Goal: Task Accomplishment & Management: Use online tool/utility

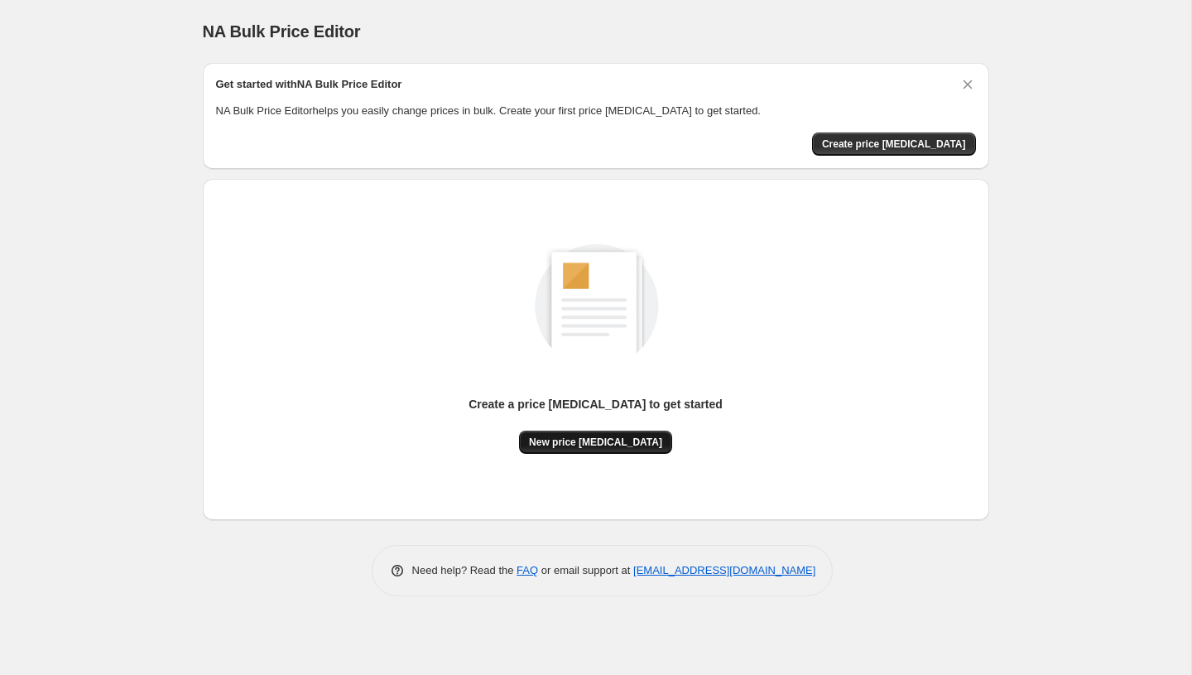
click at [595, 449] on button "New price change job" at bounding box center [595, 441] width 153 height 23
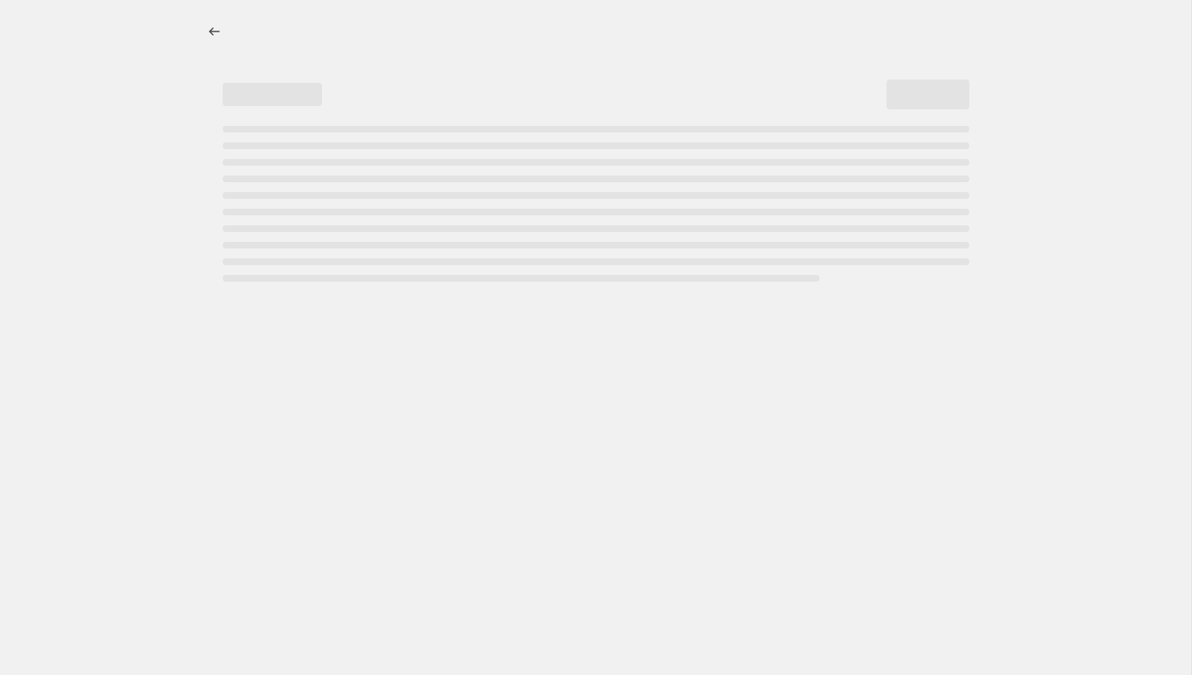
select select "percentage"
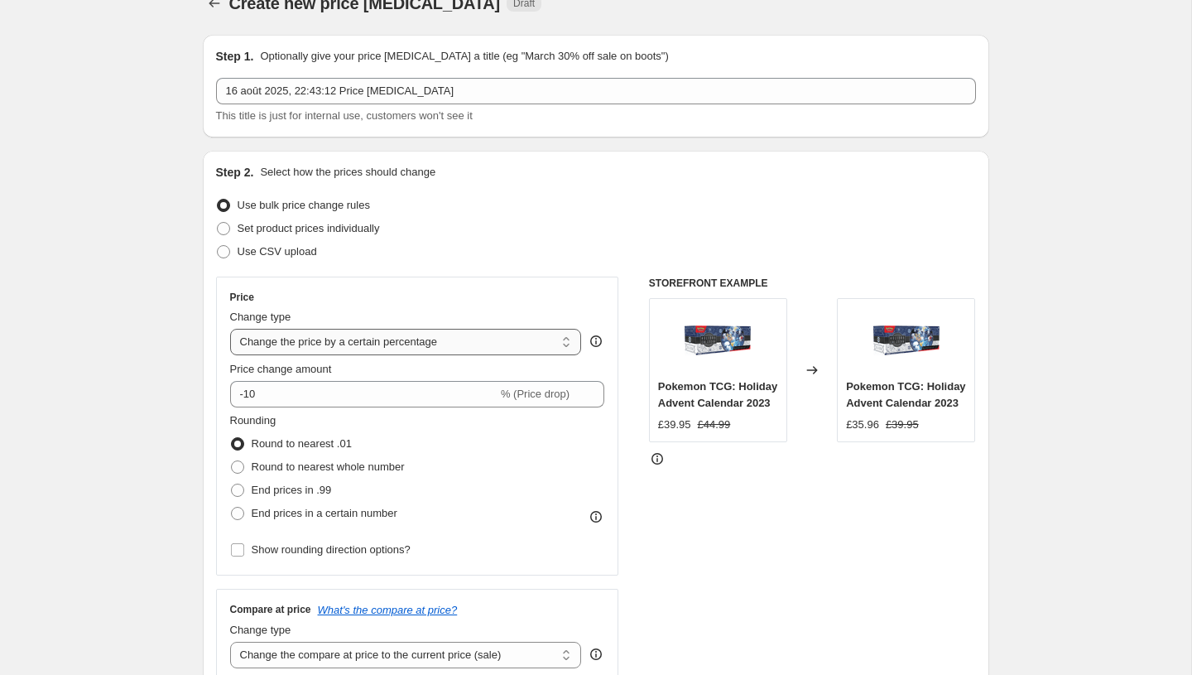
scroll to position [29, 0]
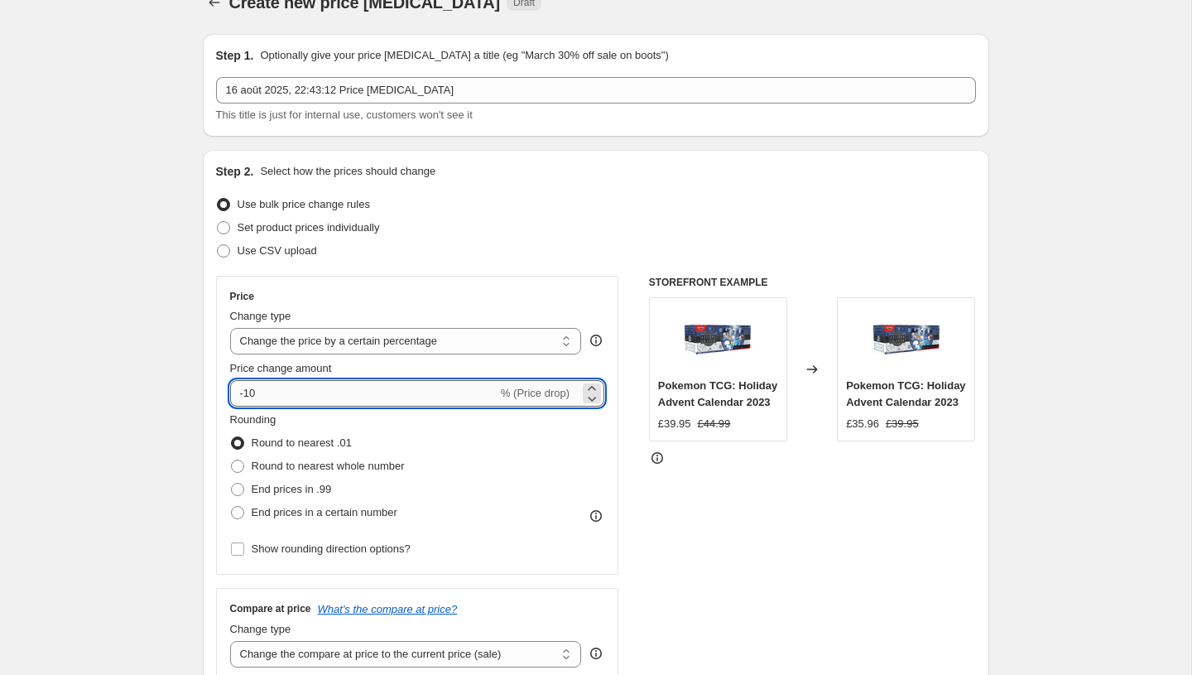
click at [393, 392] on input "-10" at bounding box center [363, 393] width 267 height 26
type input "-1"
type input "-40"
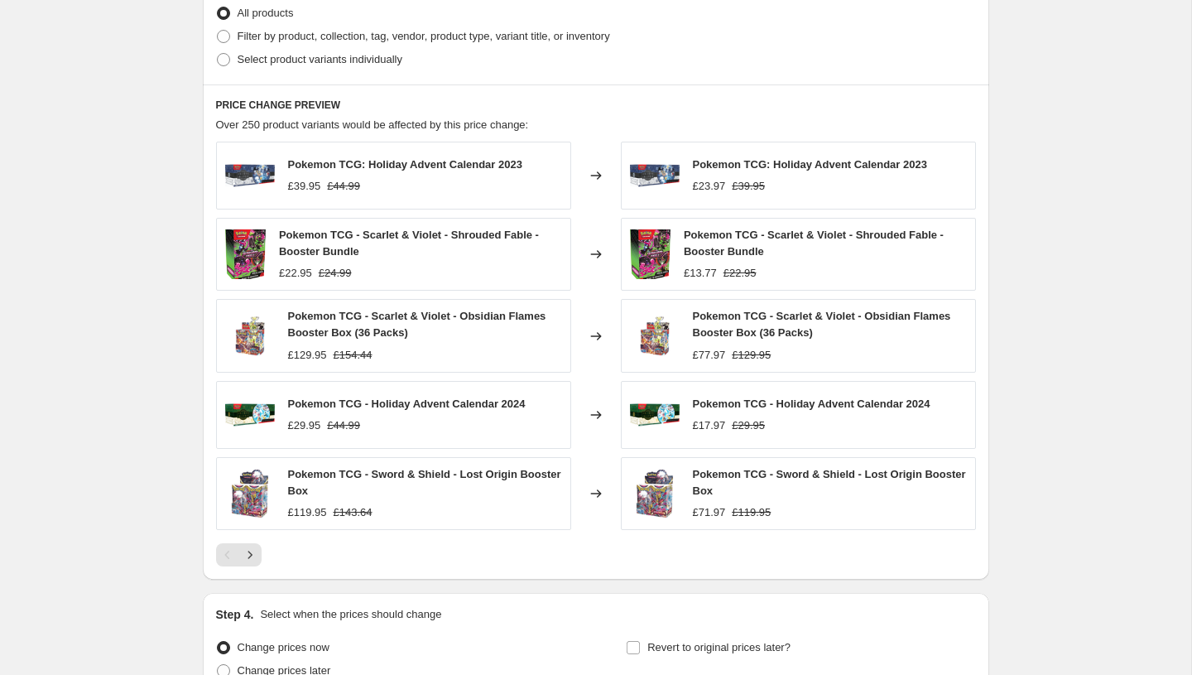
scroll to position [996, 0]
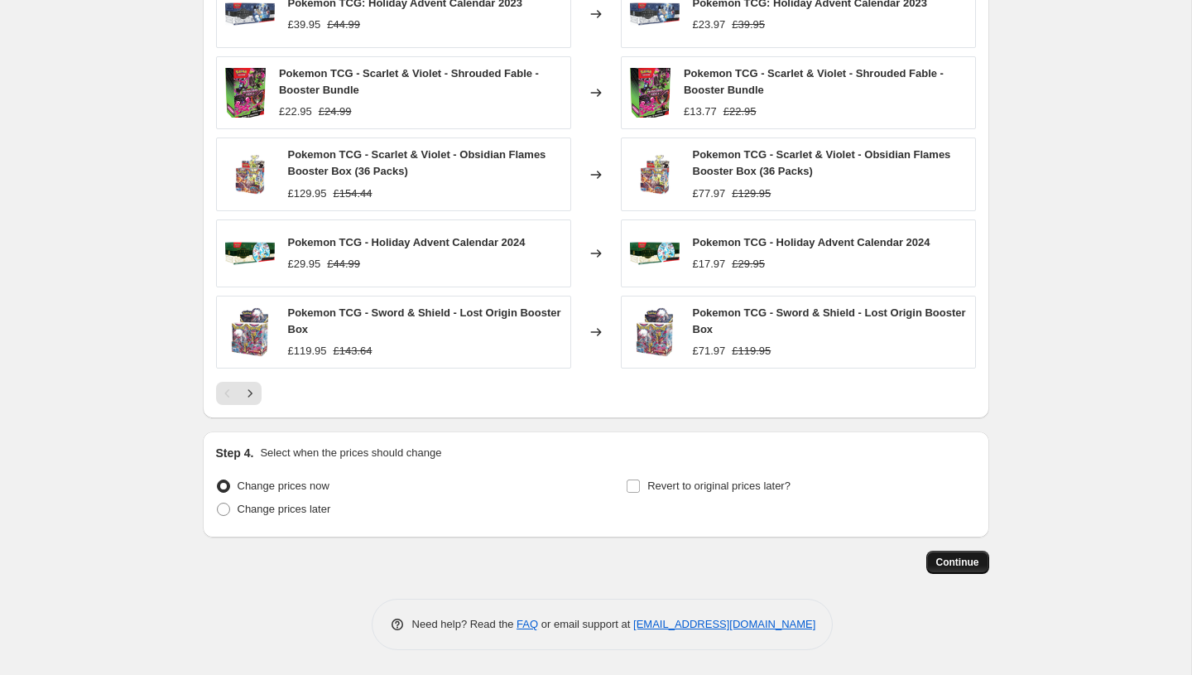
click at [976, 565] on span "Continue" at bounding box center [957, 561] width 43 height 13
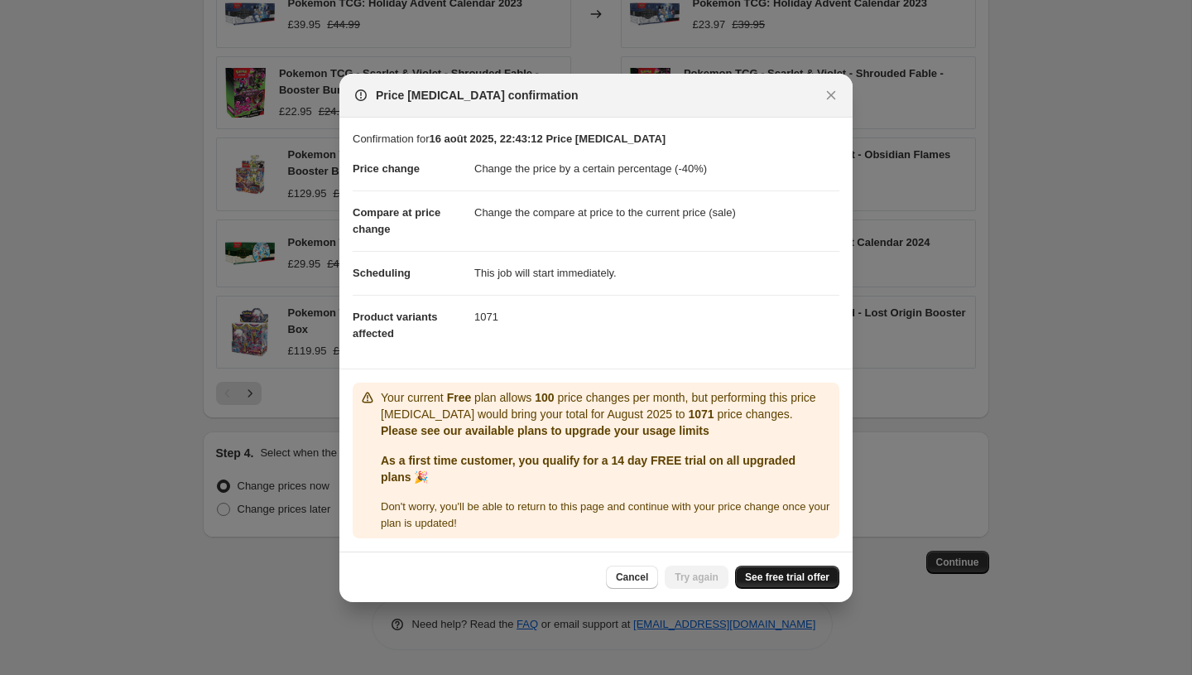
click at [749, 574] on span "See free trial offer" at bounding box center [787, 576] width 84 height 13
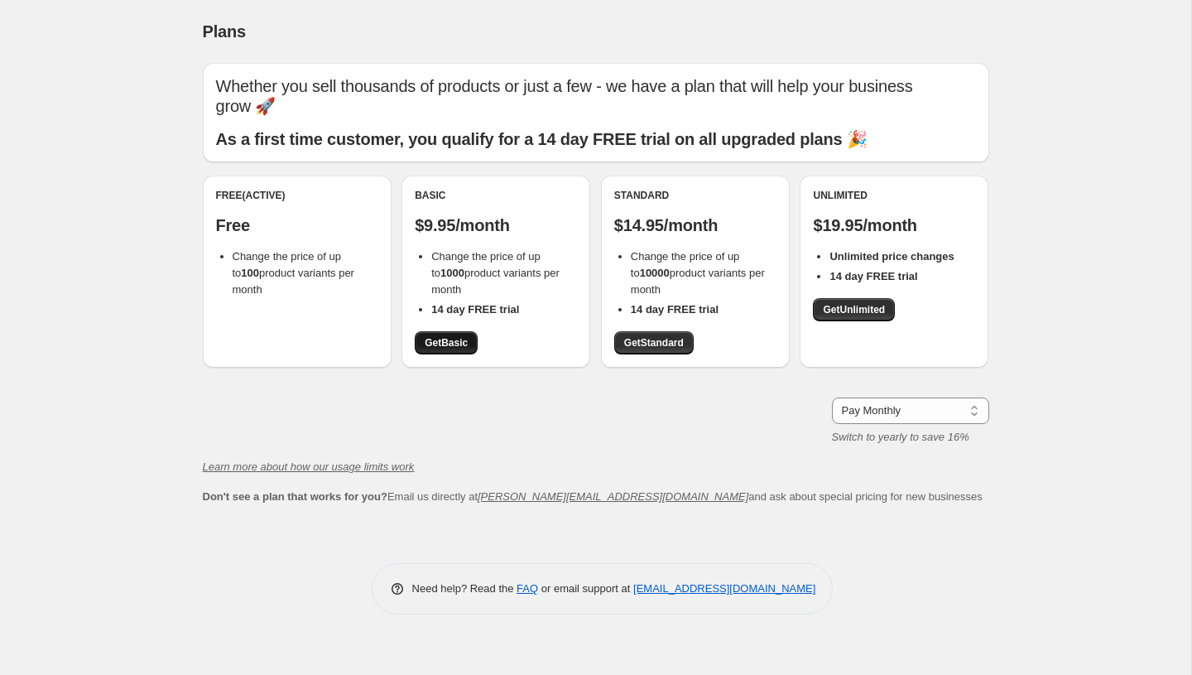
click at [458, 336] on span "Get Basic" at bounding box center [446, 342] width 43 height 13
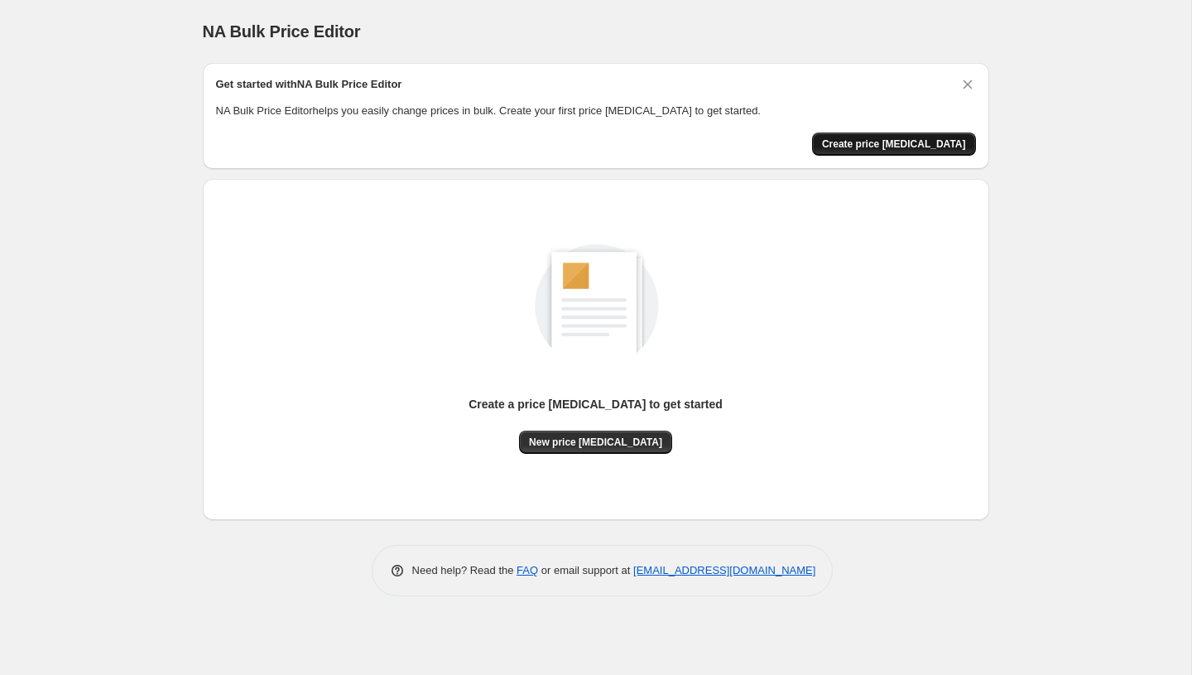
click at [854, 144] on span "Create price change job" at bounding box center [894, 143] width 144 height 13
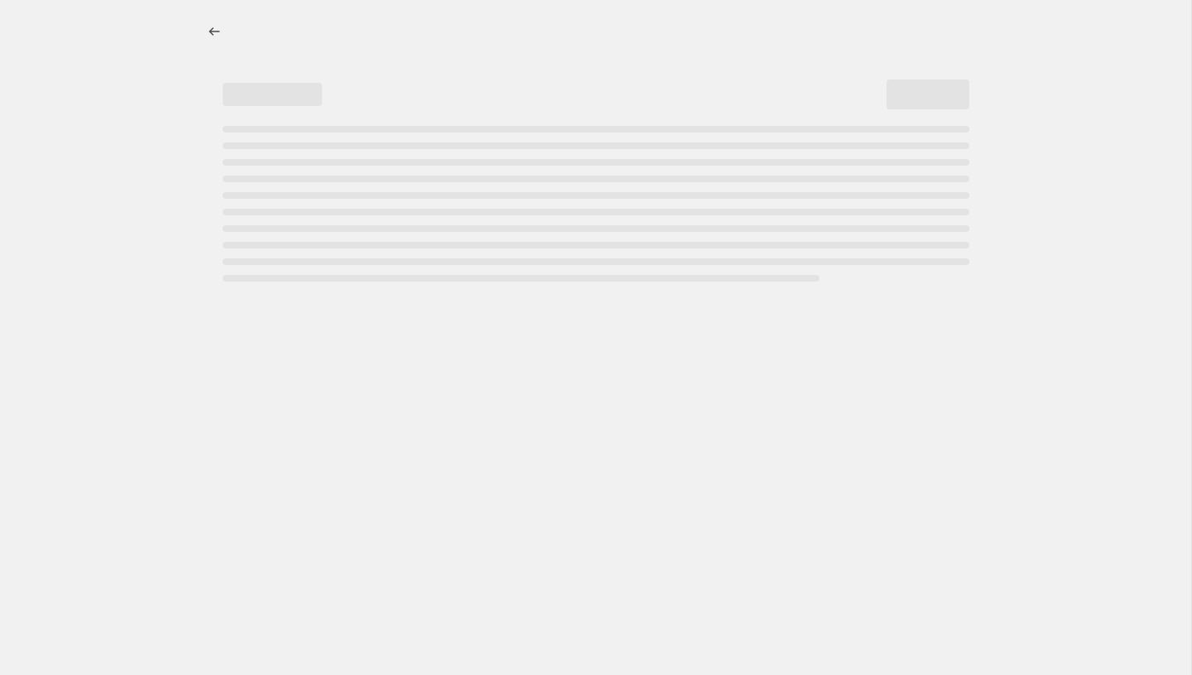
select select "percentage"
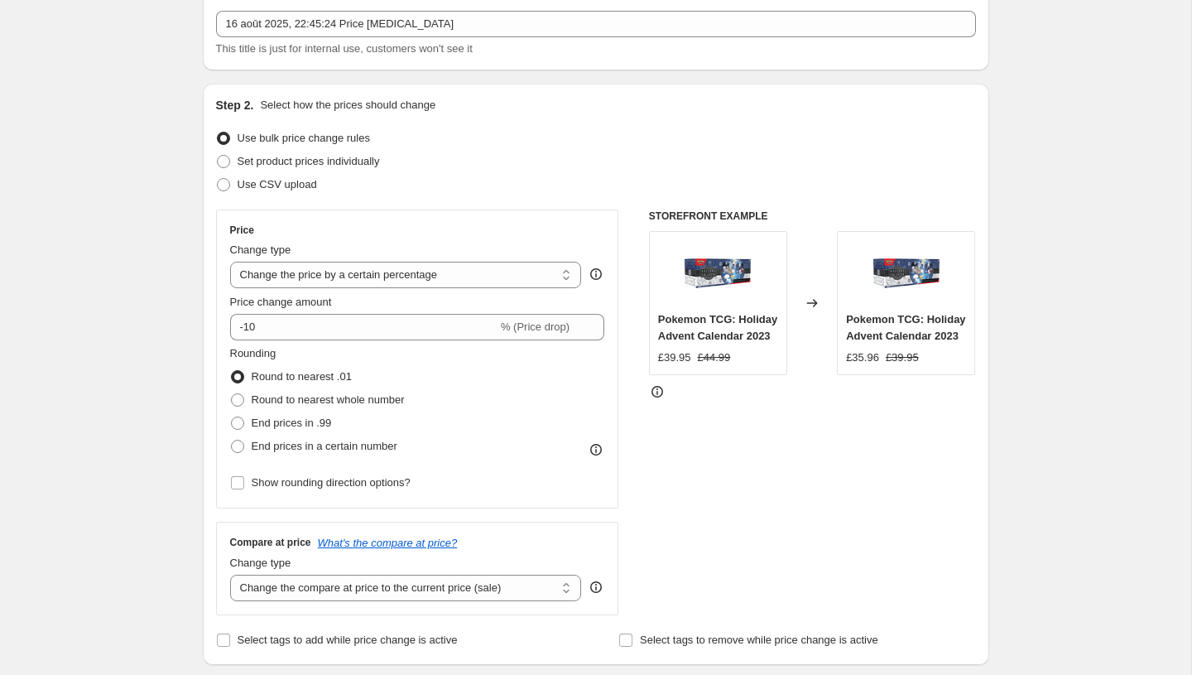
scroll to position [103, 0]
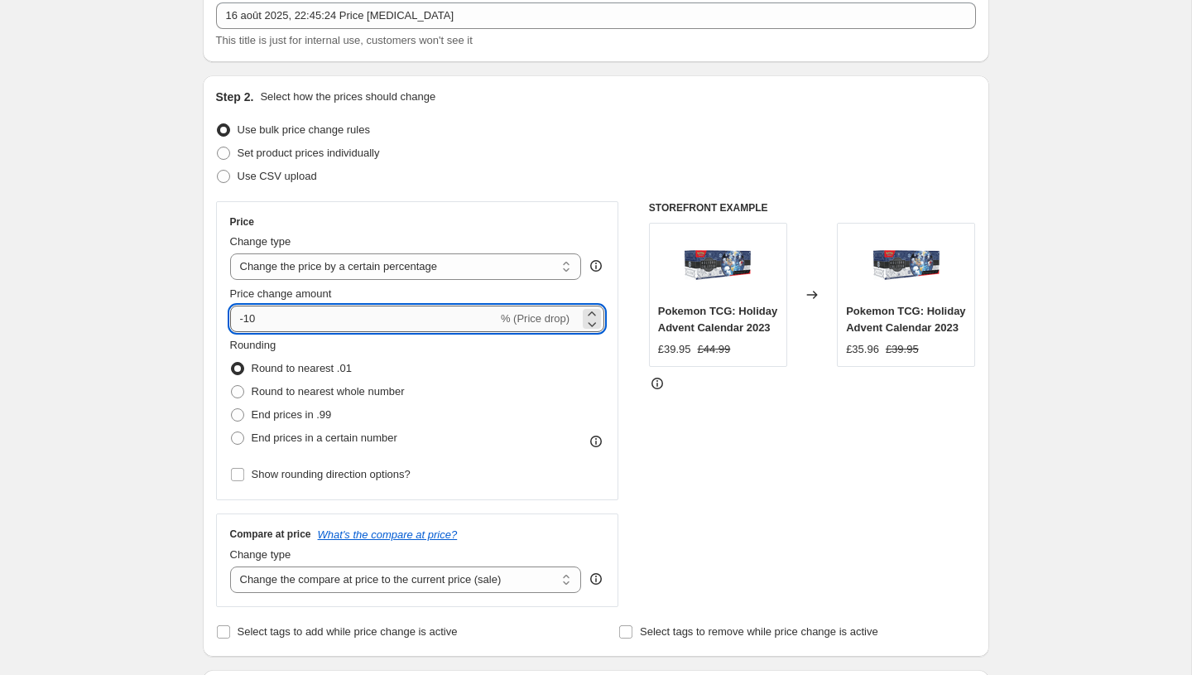
click at [346, 314] on input "-10" at bounding box center [363, 318] width 267 height 26
type input "-1"
type input "-40"
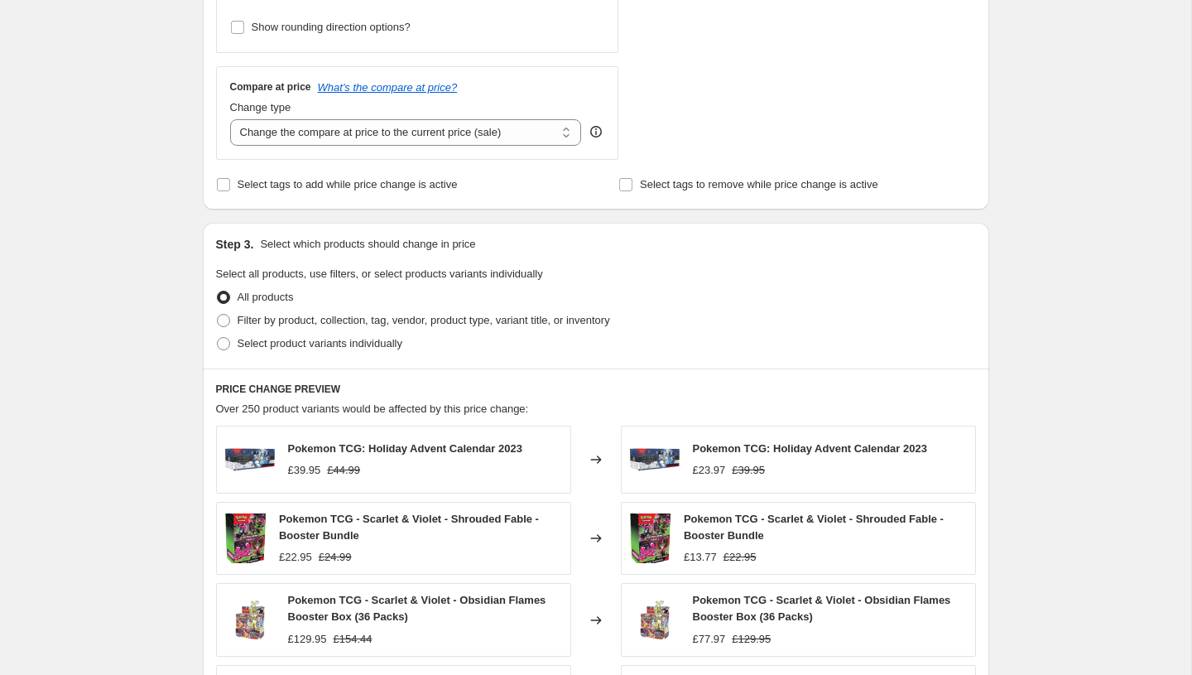
scroll to position [996, 0]
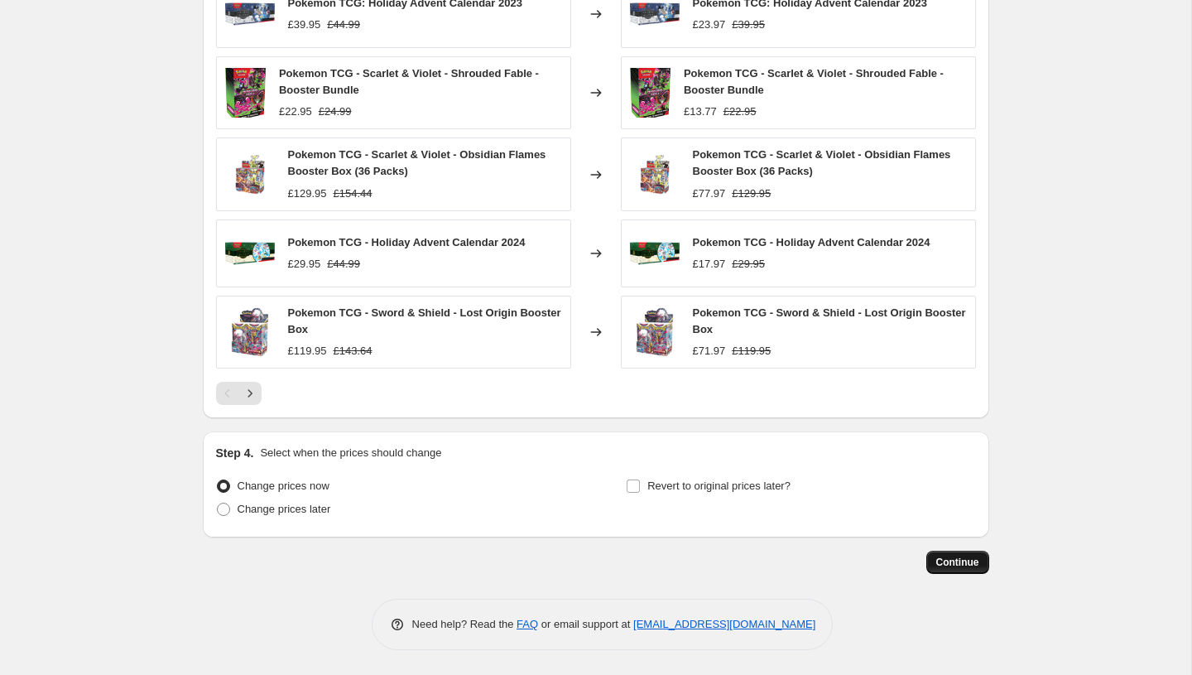
click at [948, 559] on span "Continue" at bounding box center [957, 561] width 43 height 13
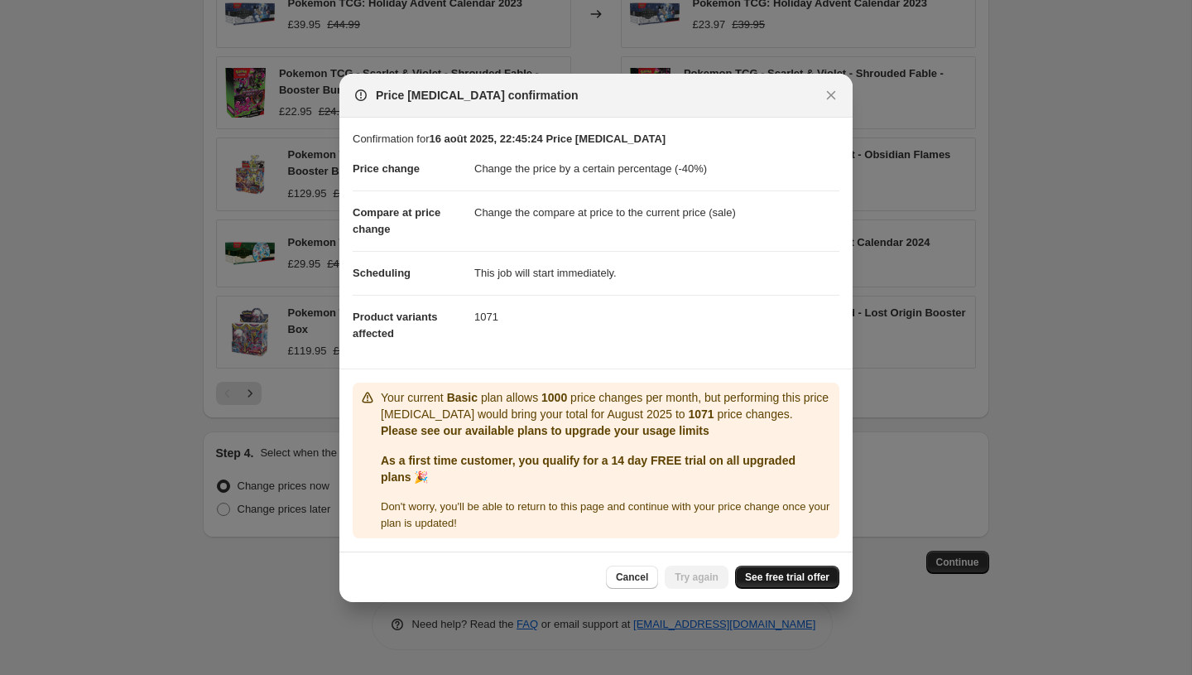
click at [755, 572] on span "See free trial offer" at bounding box center [787, 576] width 84 height 13
click at [834, 93] on icon "Close" at bounding box center [831, 95] width 17 height 17
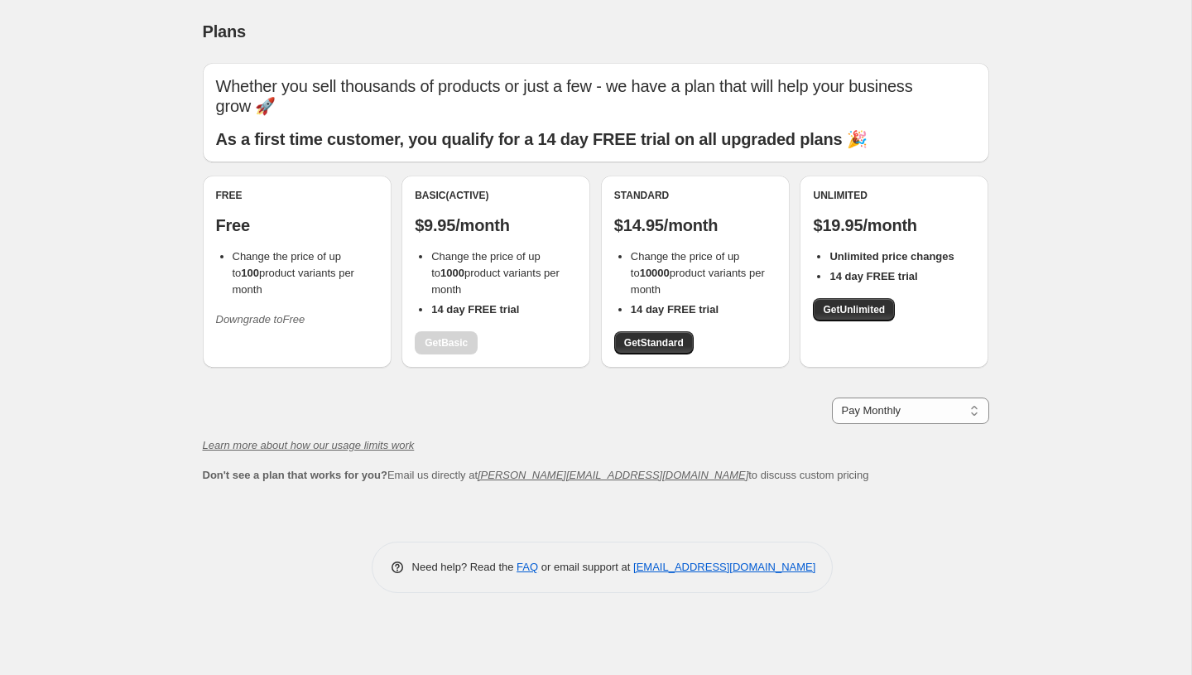
click at [455, 310] on div "Basic (Active) $9.95/month Change the price of up to 1000 product variants per …" at bounding box center [496, 272] width 162 height 166
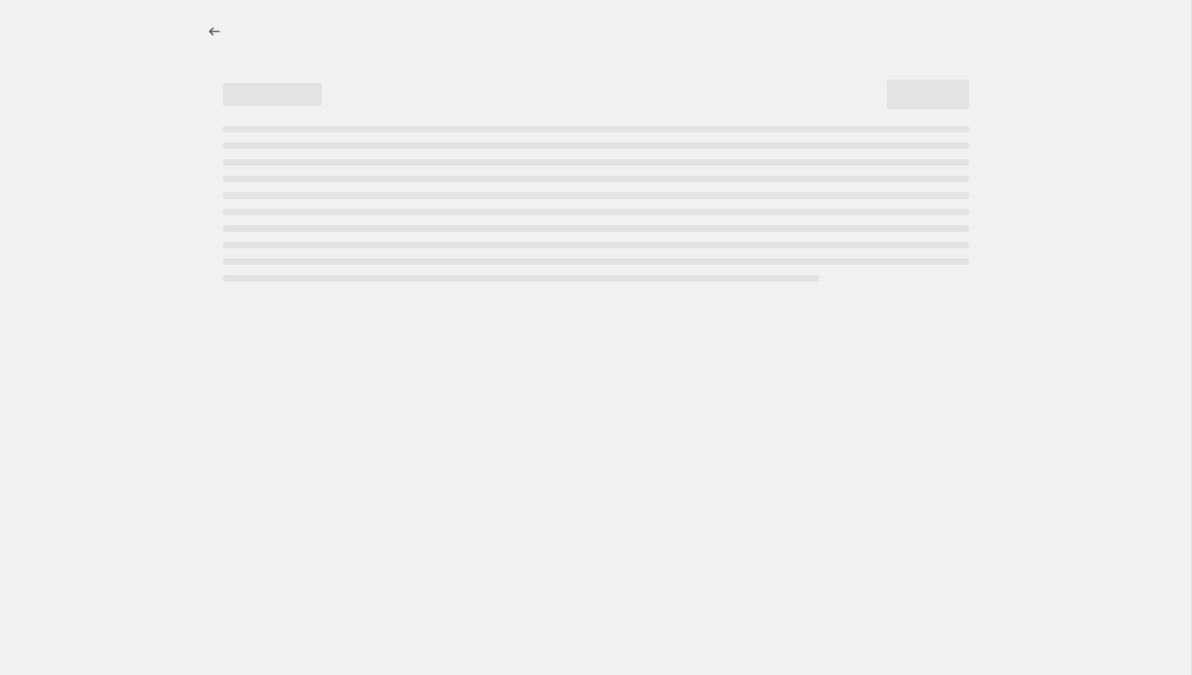
select select "percentage"
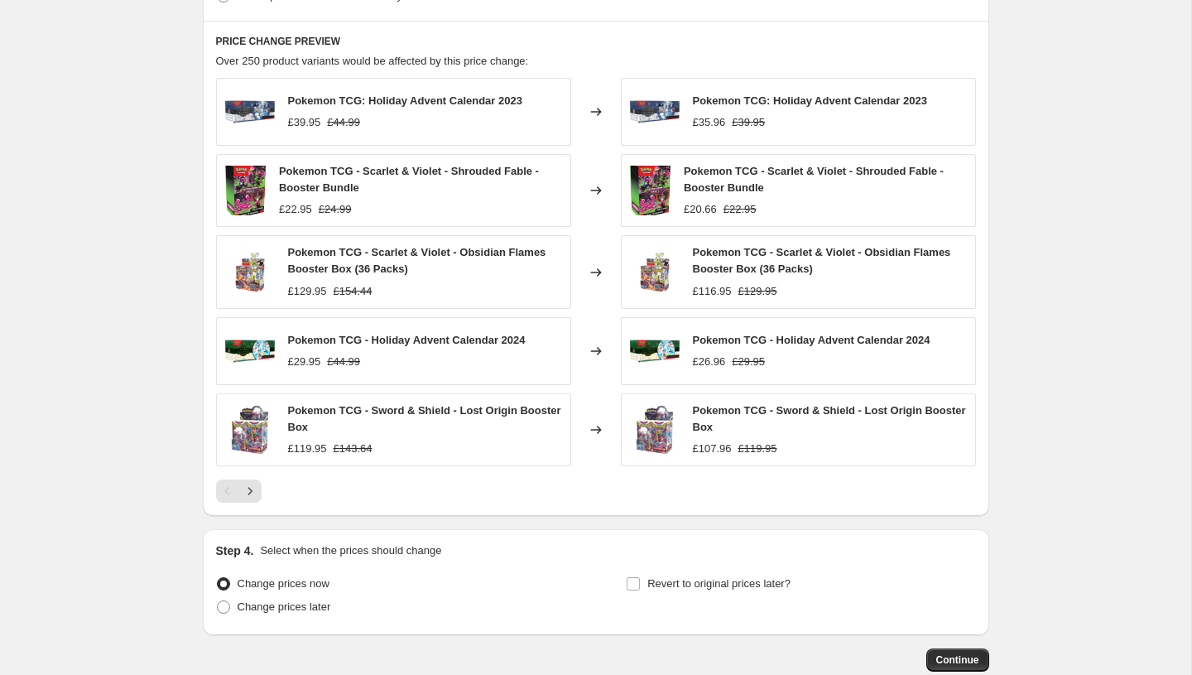
scroll to position [996, 0]
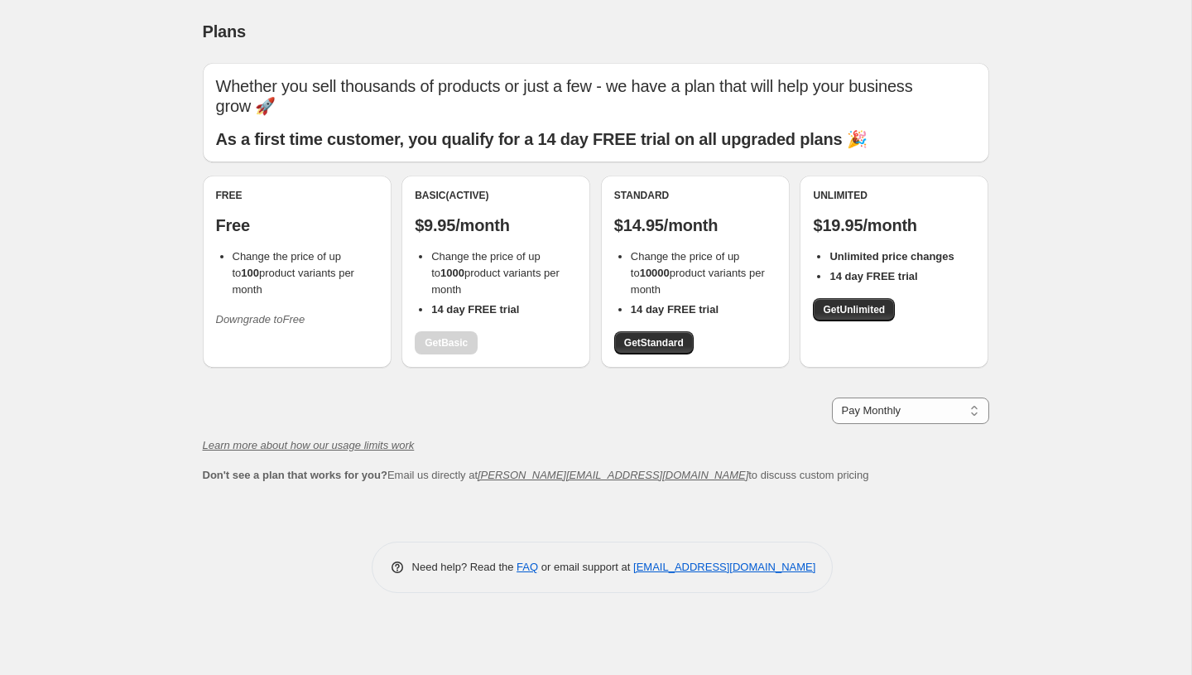
click at [458, 320] on div "Basic (Active) $9.95/month Change the price of up to 1000 product variants per …" at bounding box center [496, 272] width 162 height 166
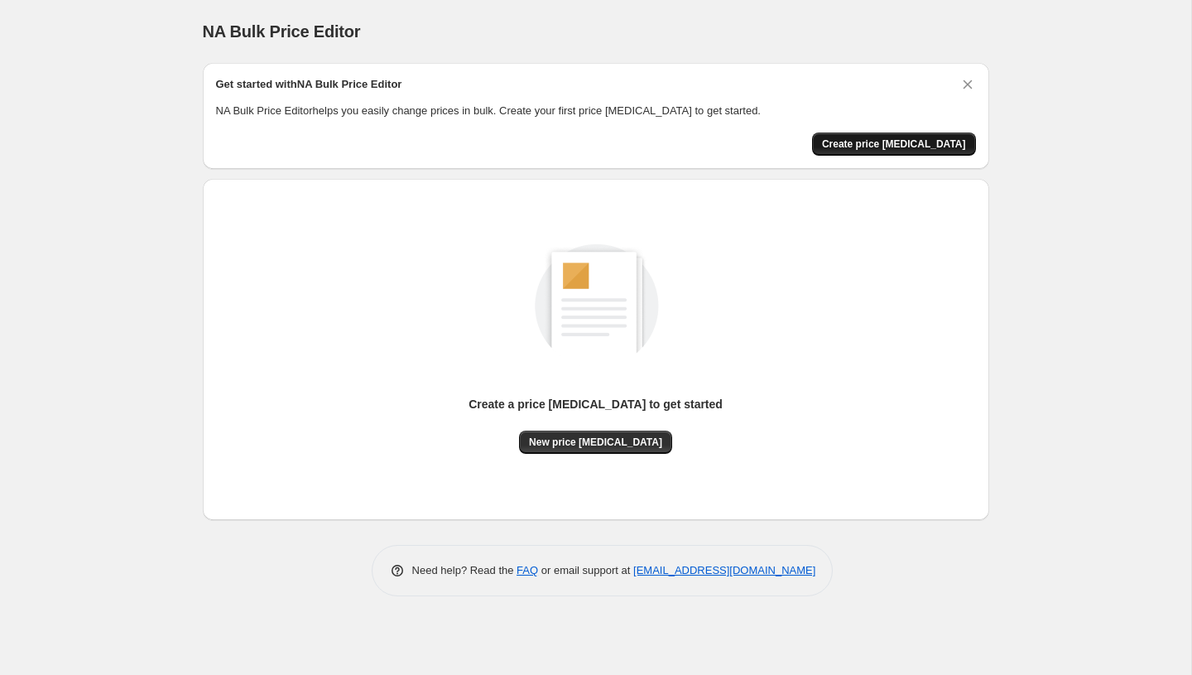
click at [932, 132] on button "Create price change job" at bounding box center [894, 143] width 164 height 23
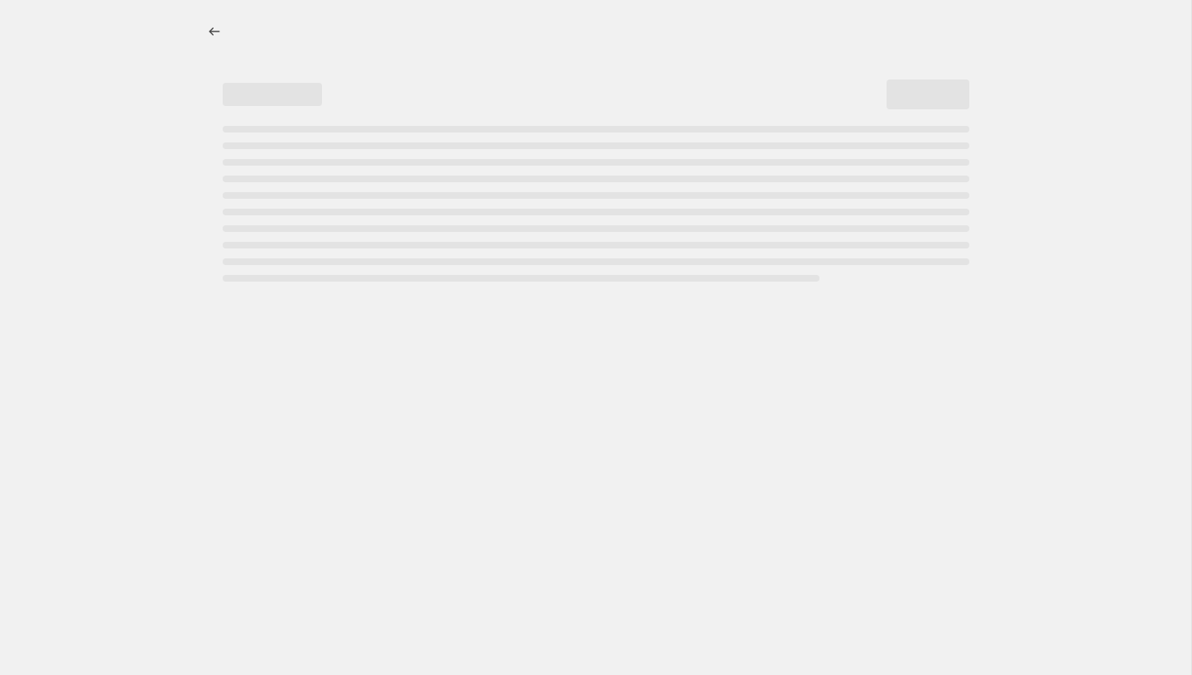
select select "percentage"
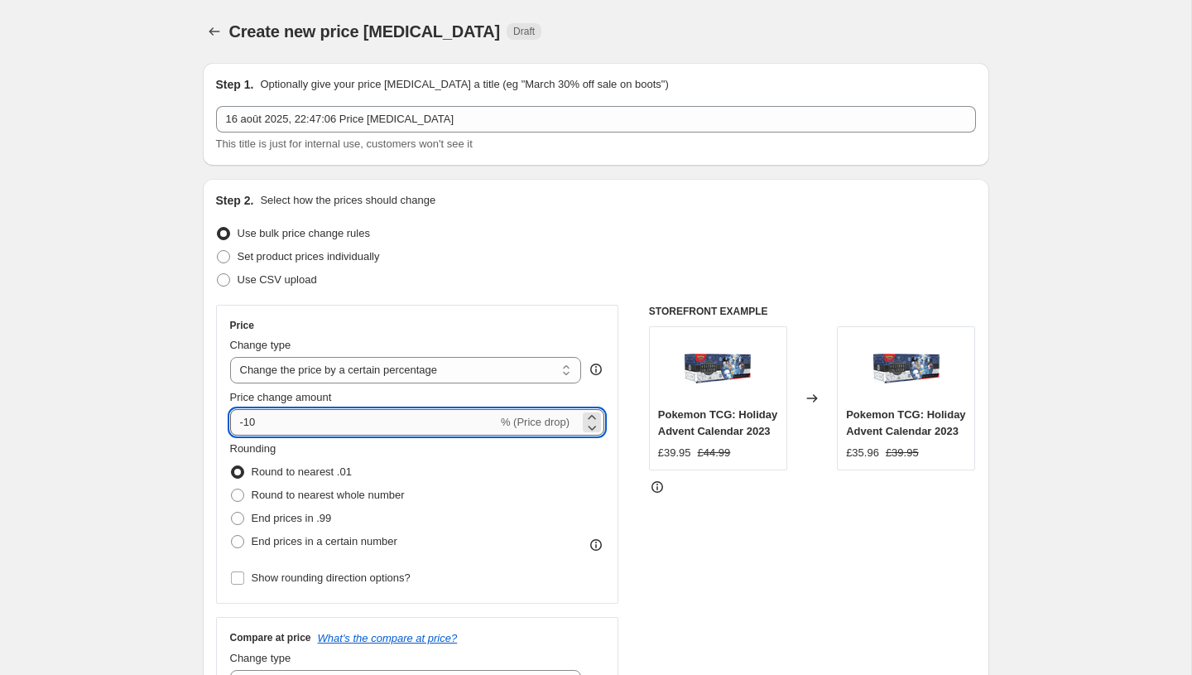
click at [377, 426] on input "-10" at bounding box center [363, 422] width 267 height 26
type input "-1"
type input "-40"
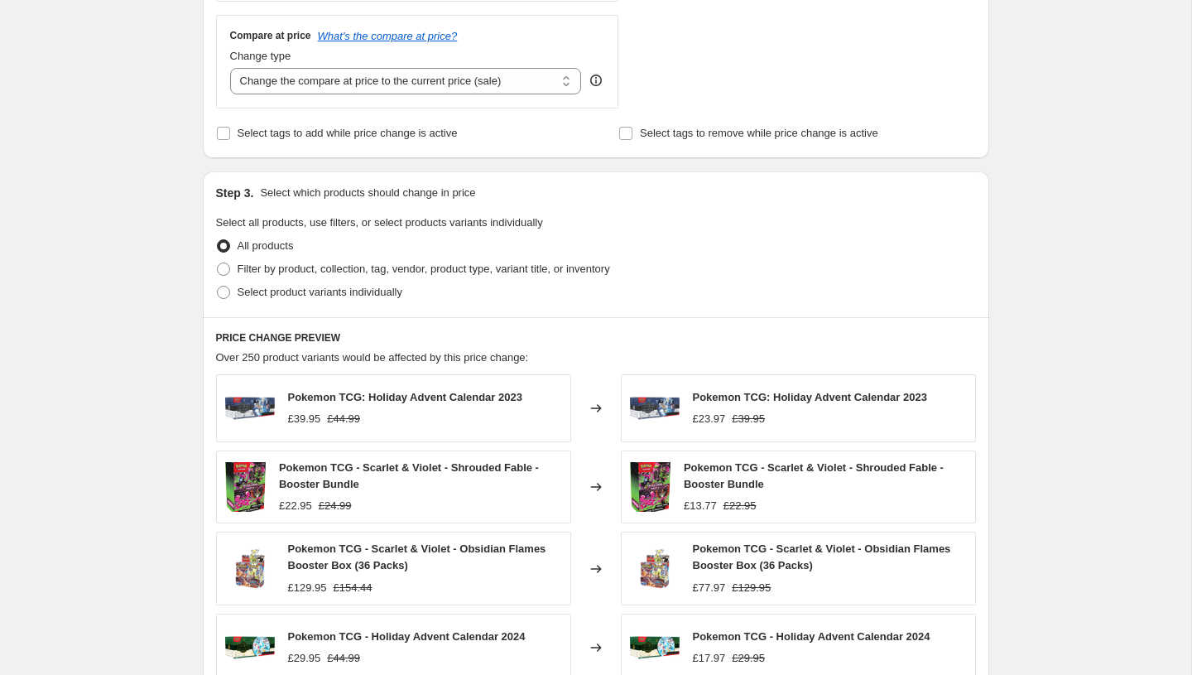
scroll to position [996, 0]
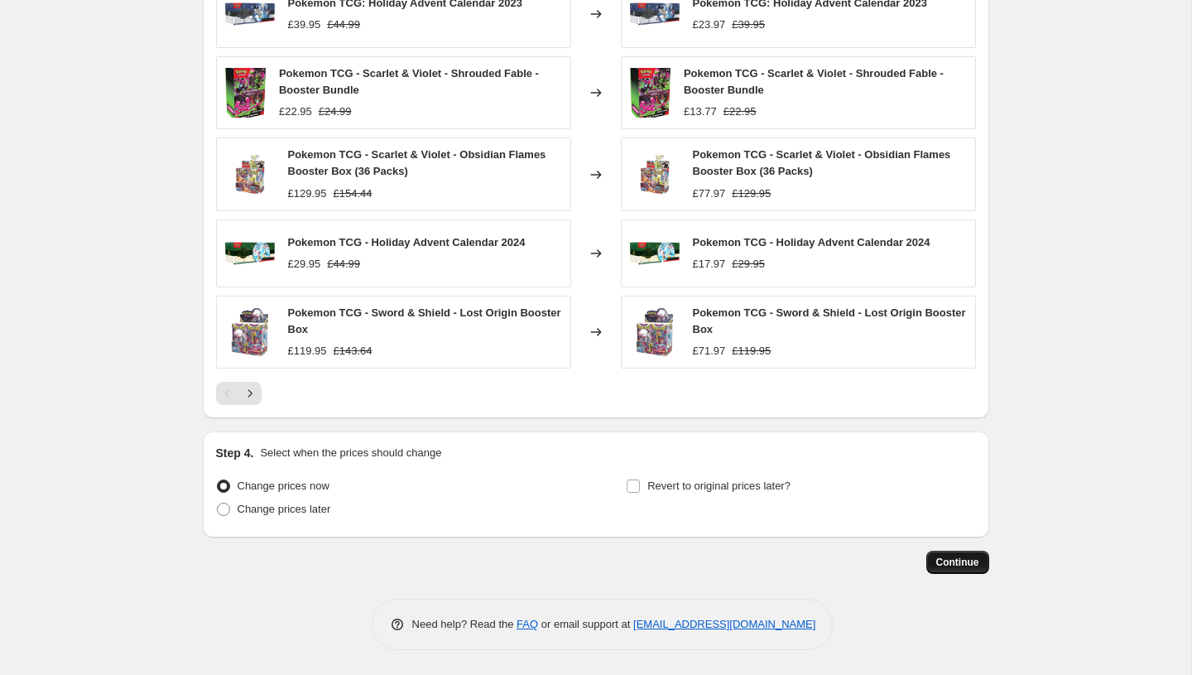
click at [942, 562] on span "Continue" at bounding box center [957, 561] width 43 height 13
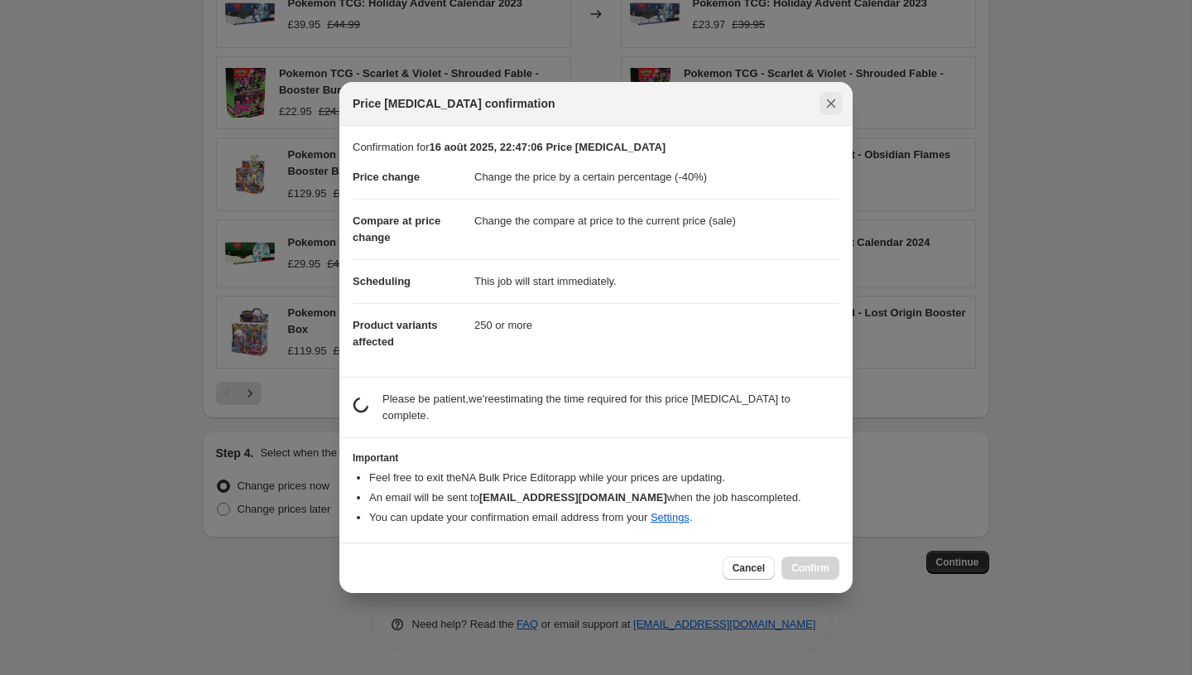
click at [829, 101] on icon "Close" at bounding box center [831, 103] width 9 height 9
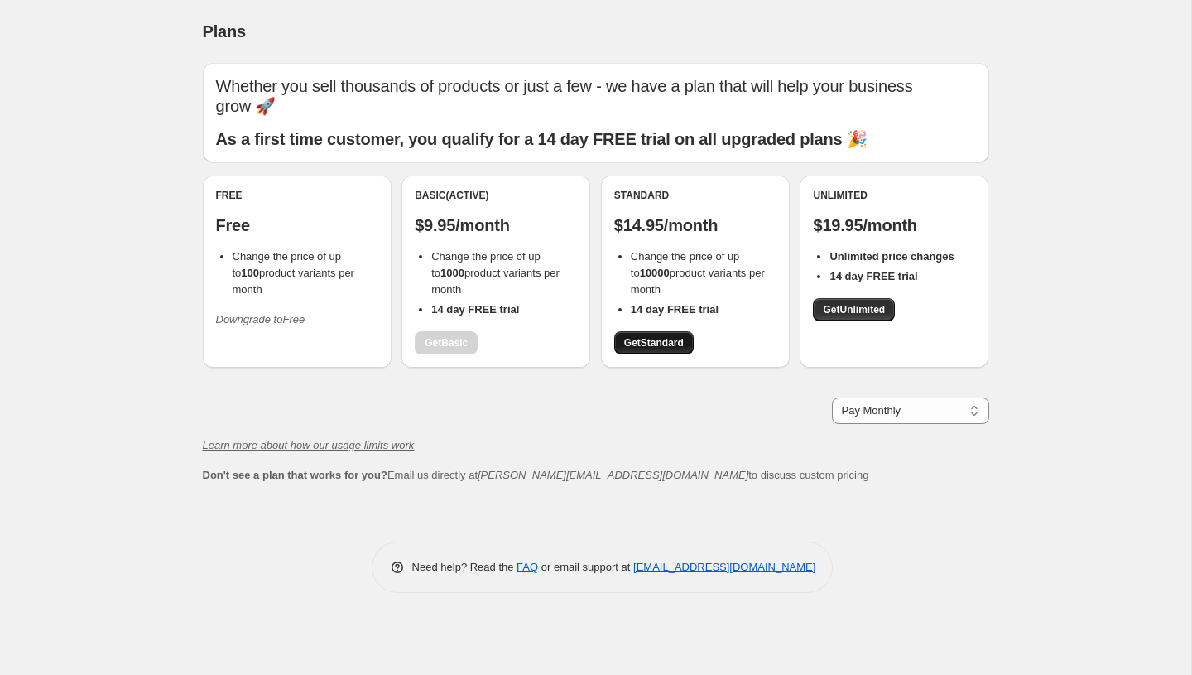
click at [640, 336] on span "Get Standard" at bounding box center [654, 342] width 60 height 13
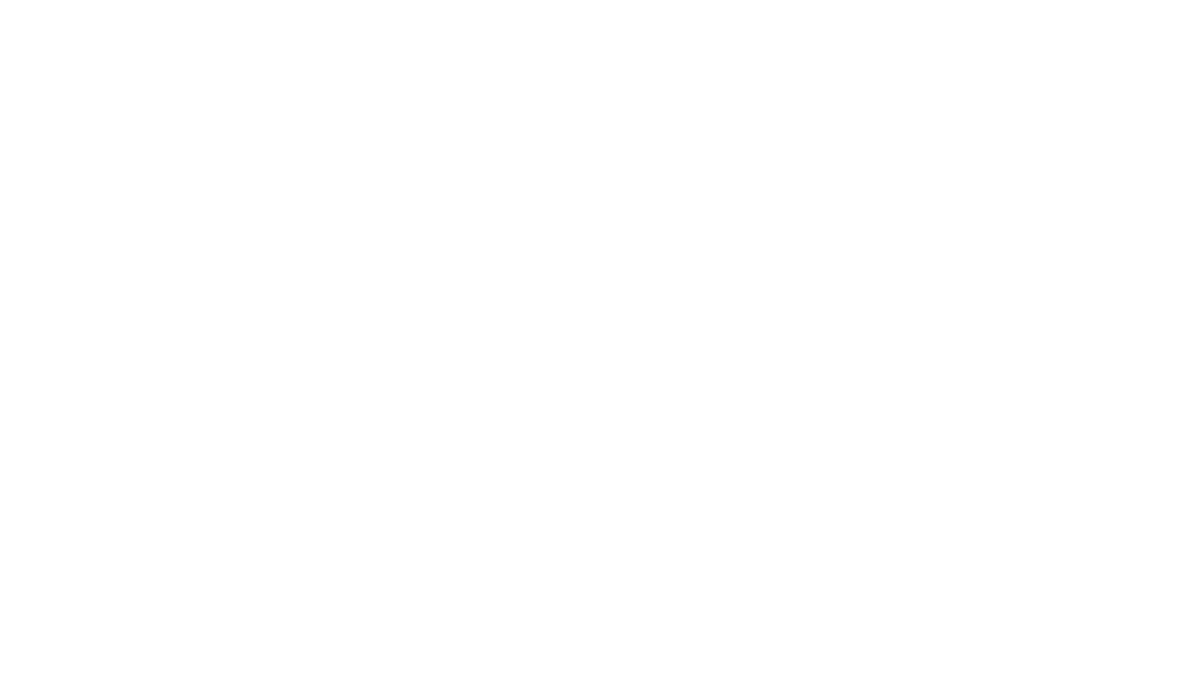
select select "percentage"
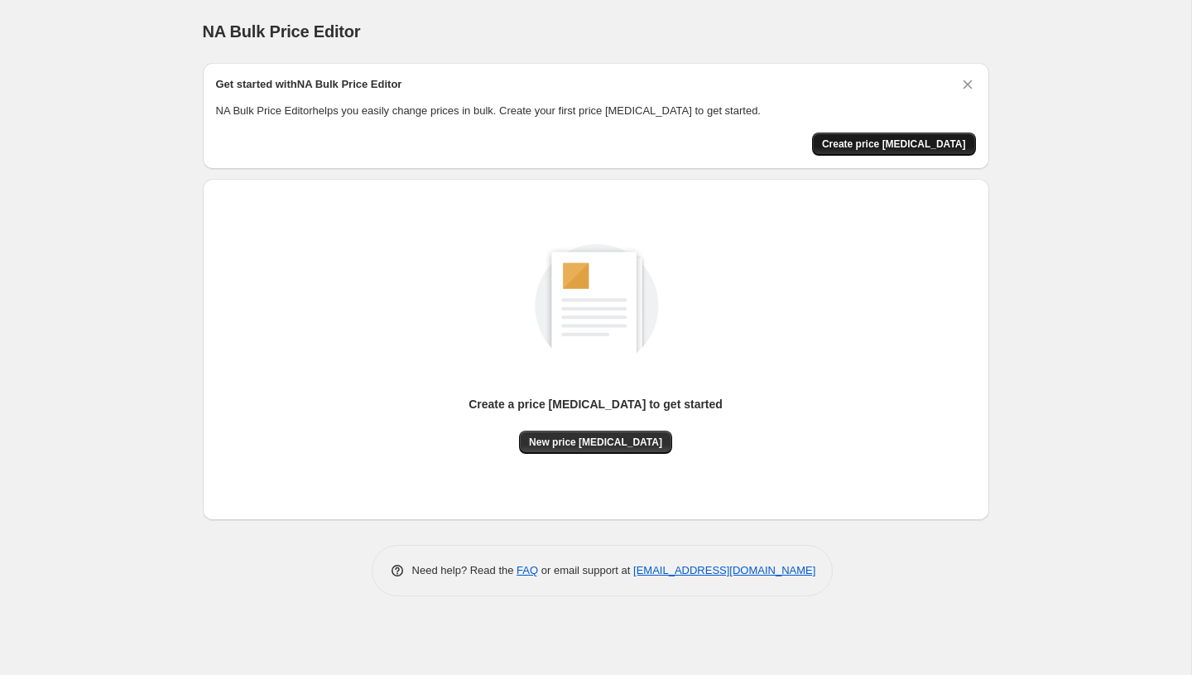
click at [873, 146] on span "Create price [MEDICAL_DATA]" at bounding box center [894, 143] width 144 height 13
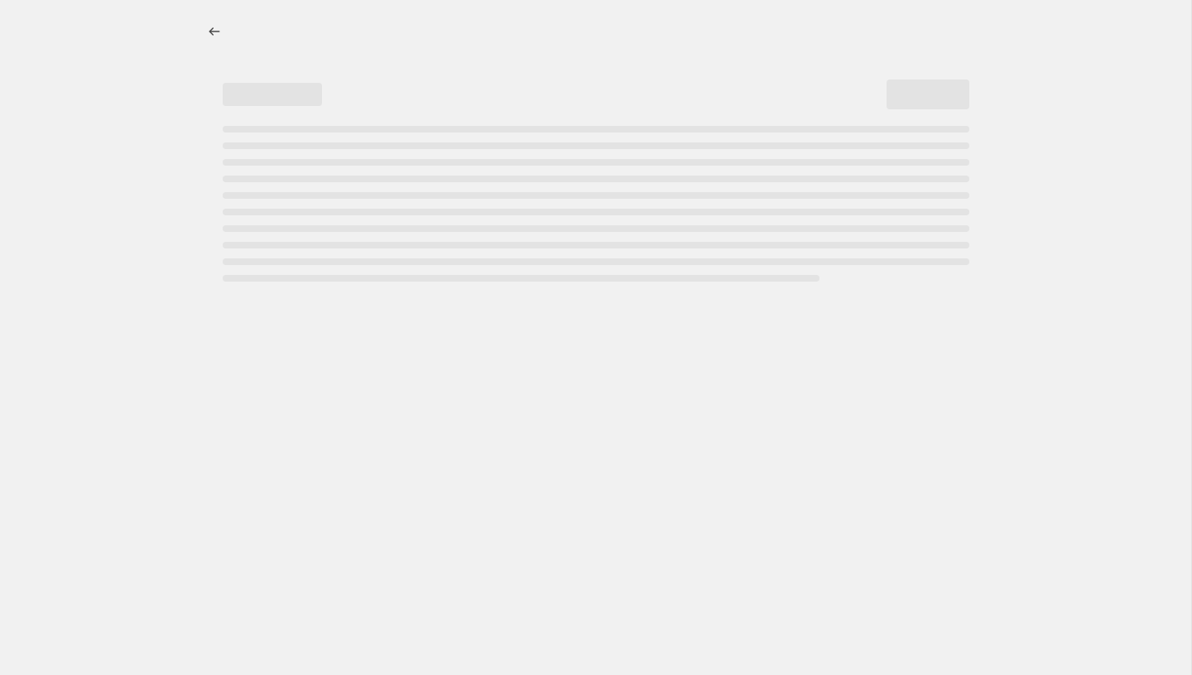
select select "percentage"
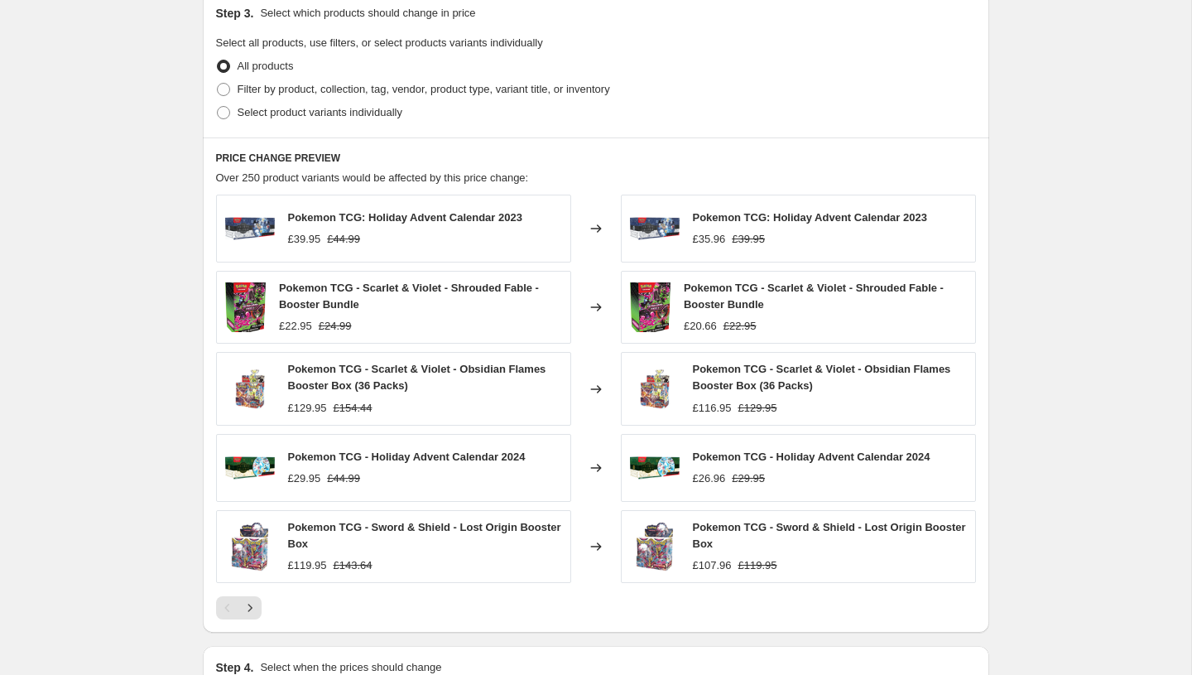
scroll to position [996, 0]
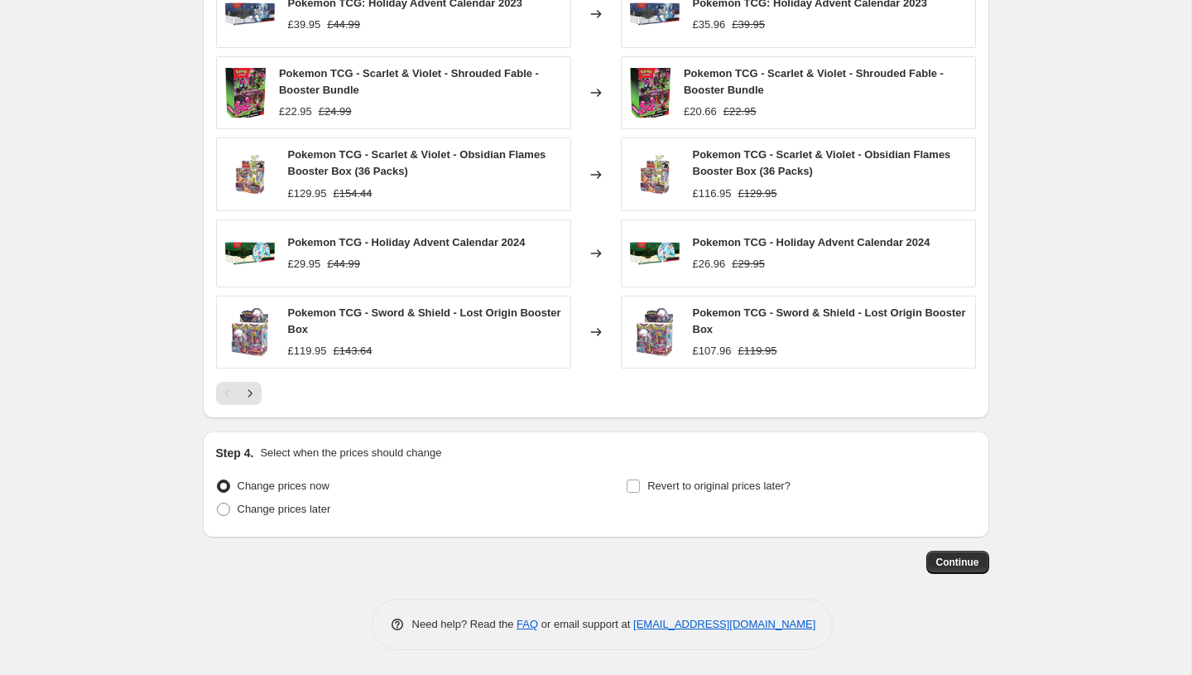
click at [957, 571] on button "Continue" at bounding box center [957, 561] width 63 height 23
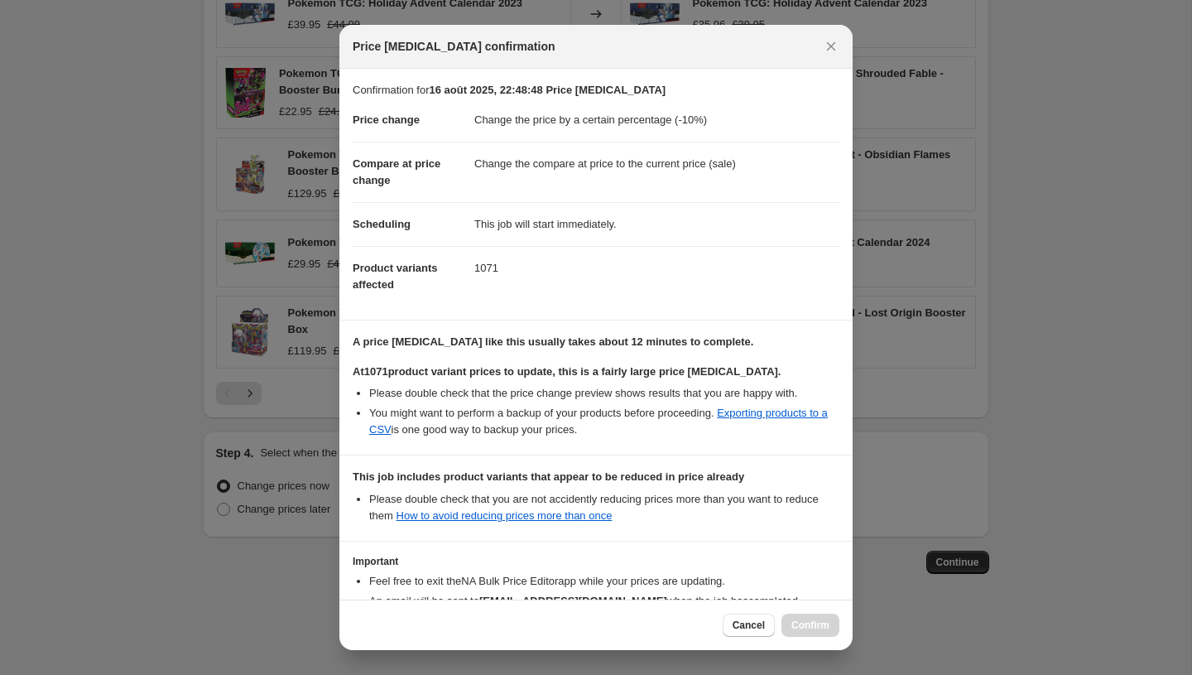
scroll to position [113, 0]
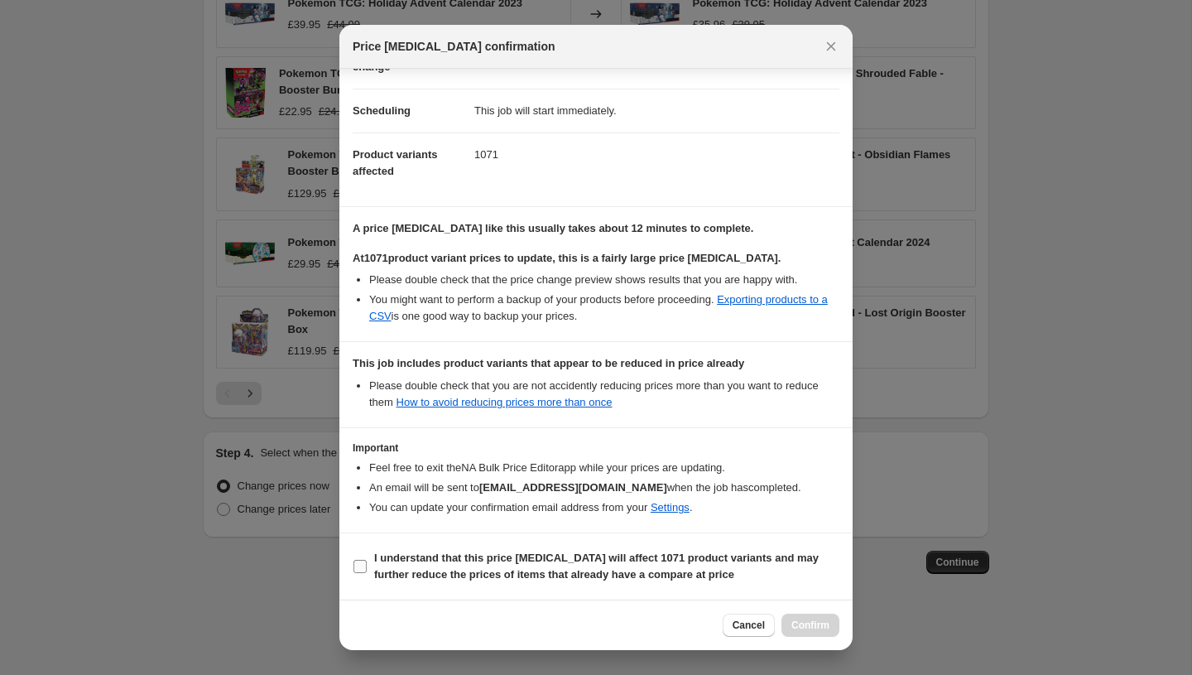
click at [429, 568] on b "I understand that this price change job will affect 1071 product variants and m…" at bounding box center [596, 565] width 444 height 29
click at [367, 568] on input "I understand that this price change job will affect 1071 product variants and m…" at bounding box center [359, 565] width 13 height 13
checkbox input "true"
click at [809, 621] on span "Confirm" at bounding box center [810, 624] width 38 height 13
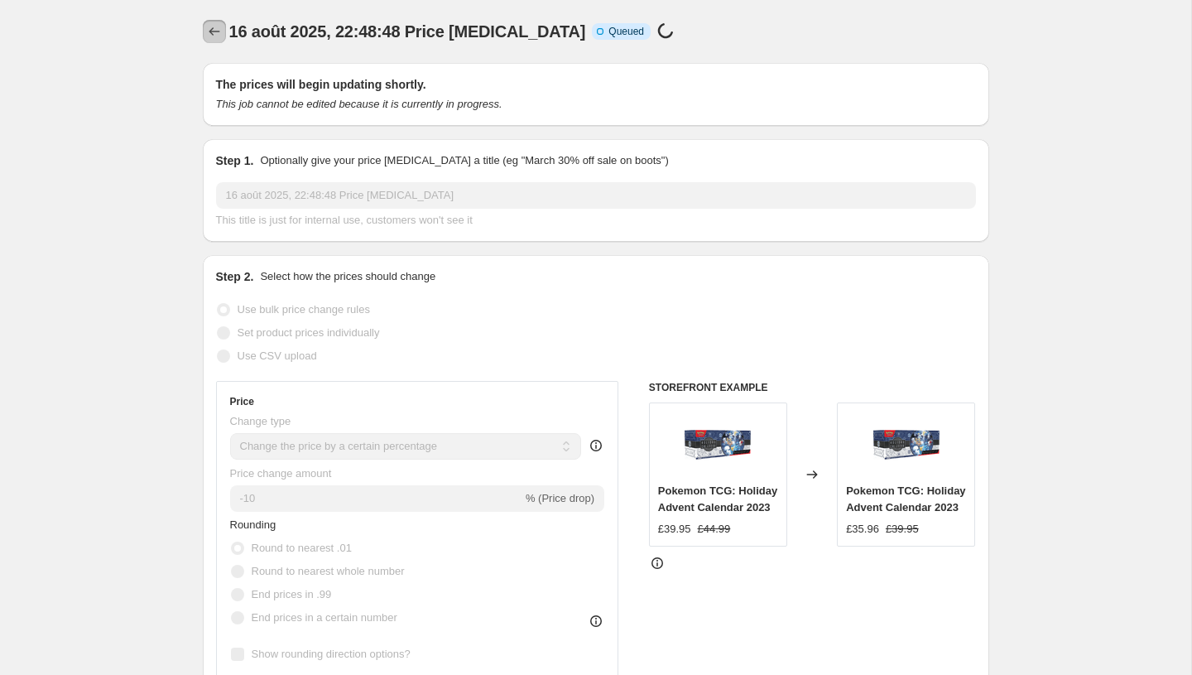
click at [220, 28] on icon "Price change jobs" at bounding box center [214, 31] width 17 height 17
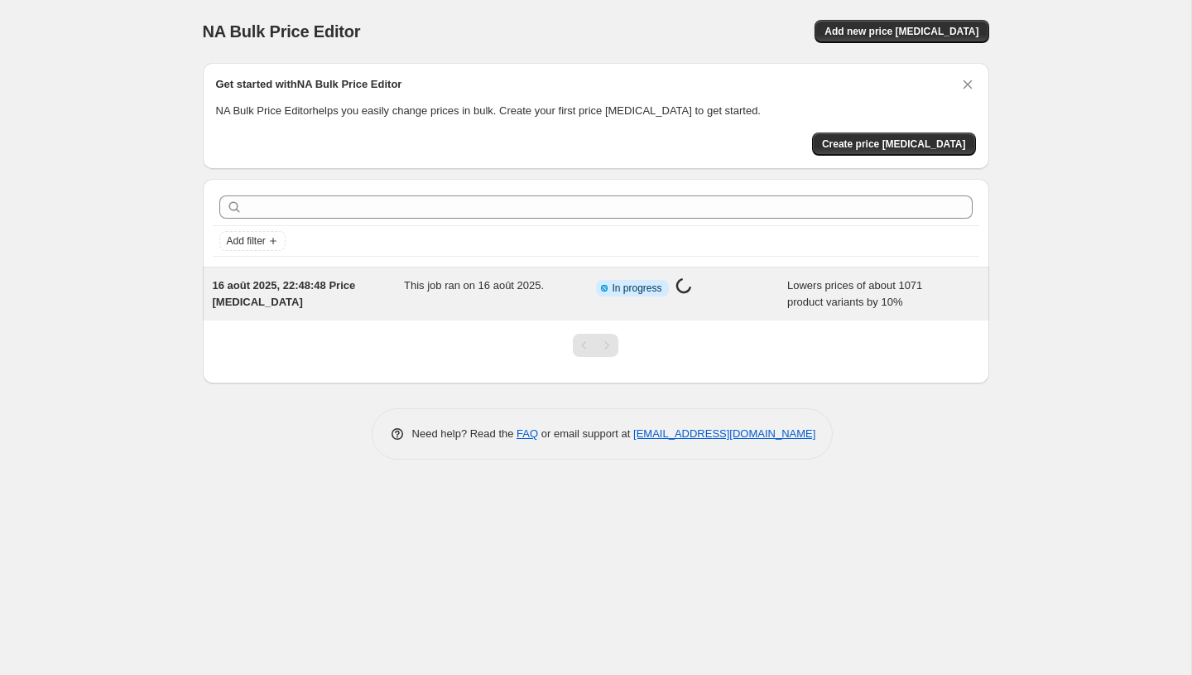
click at [684, 295] on span at bounding box center [683, 288] width 17 height 22
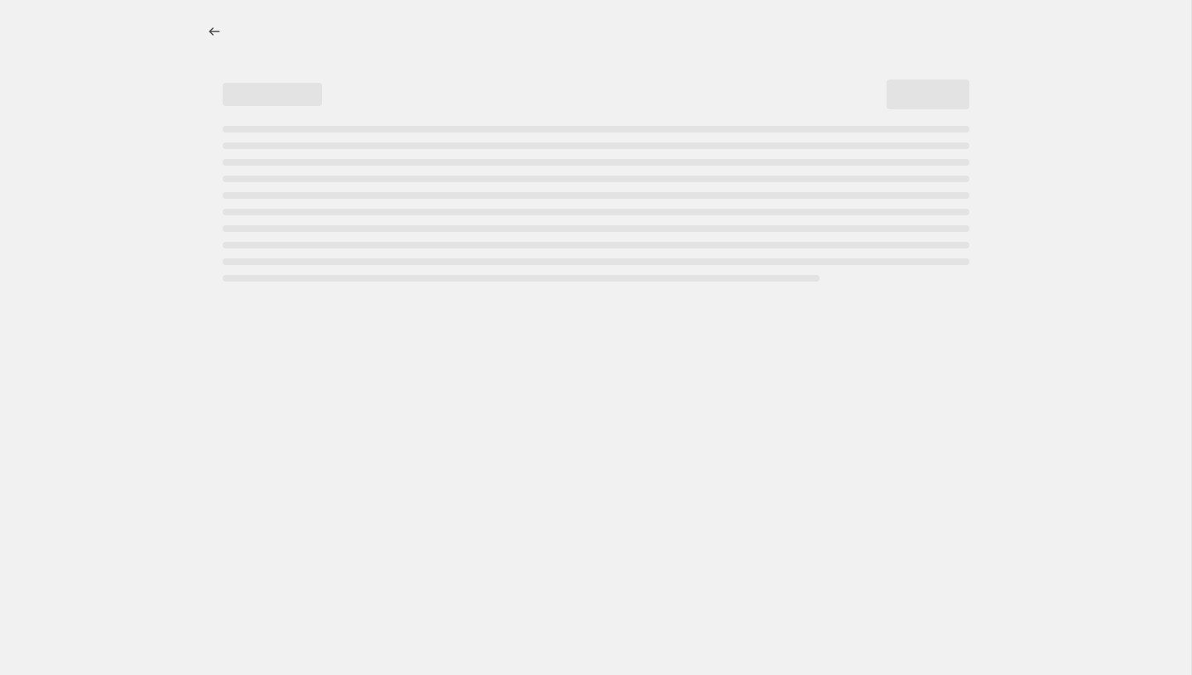
select select "percentage"
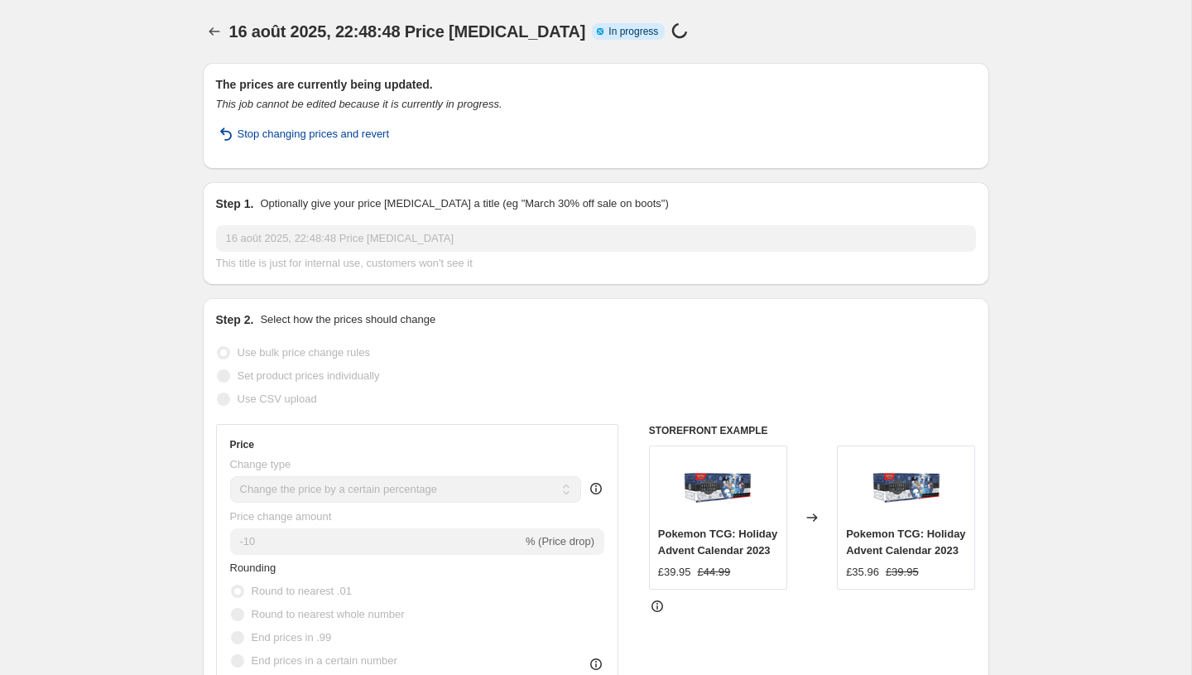
click at [233, 126] on icon "button" at bounding box center [226, 134] width 20 height 20
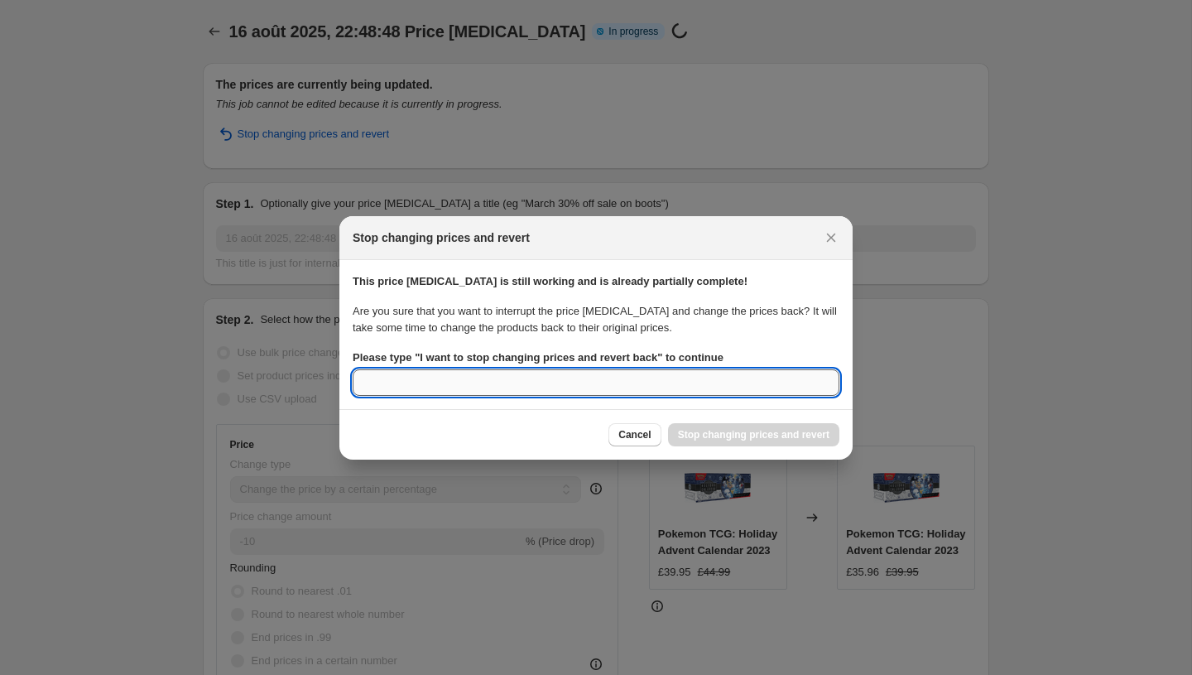
click at [526, 383] on input "Please type " I want to stop changing prices and revert back " to continue" at bounding box center [596, 382] width 487 height 26
type input "j"
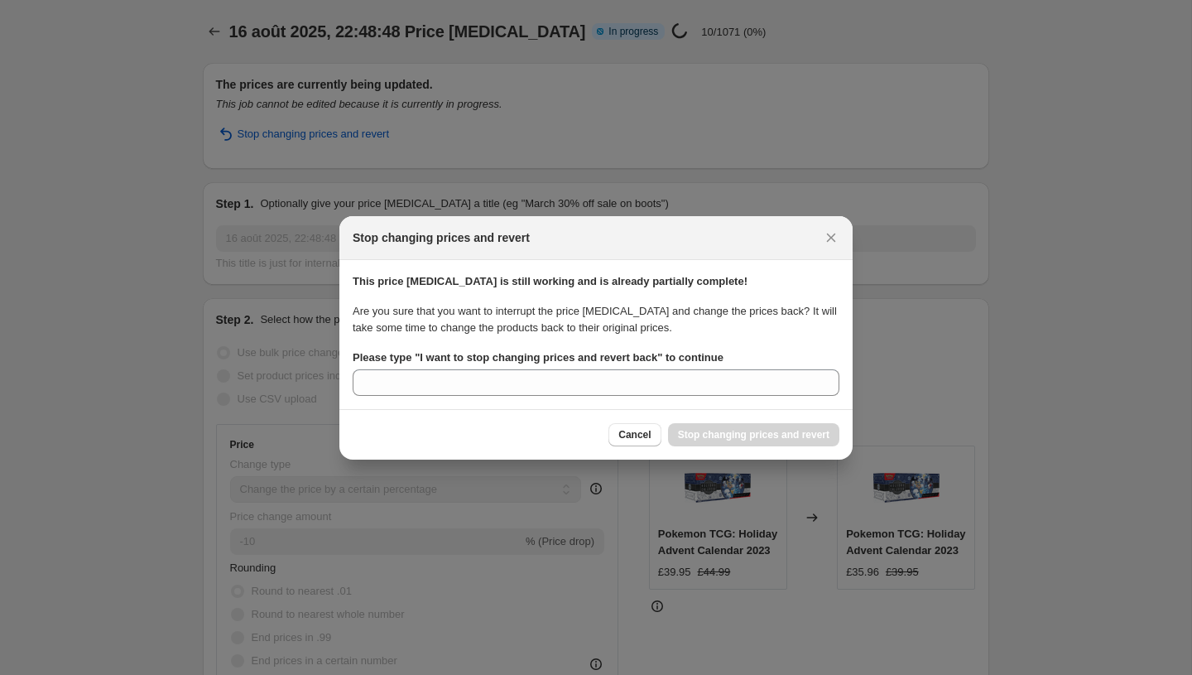
click at [817, 228] on div "Stop changing prices and revert" at bounding box center [595, 238] width 513 height 44
click at [824, 229] on icon "Close" at bounding box center [831, 237] width 17 height 17
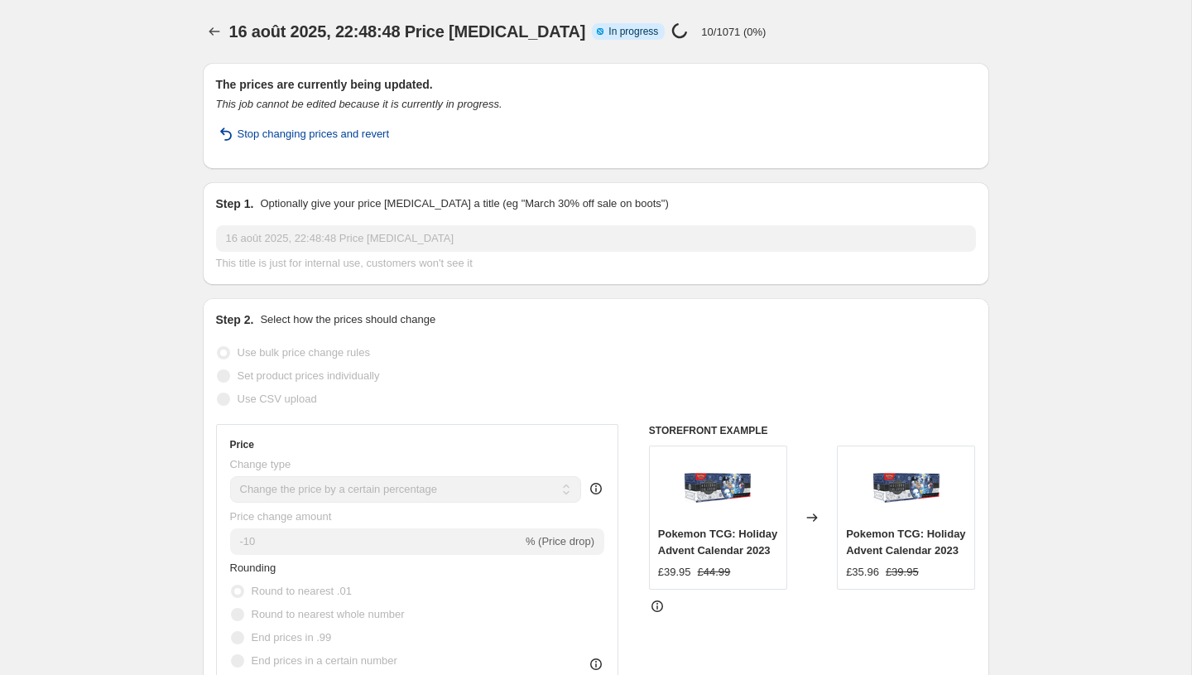
click at [284, 132] on span "Stop changing prices and revert" at bounding box center [314, 134] width 152 height 17
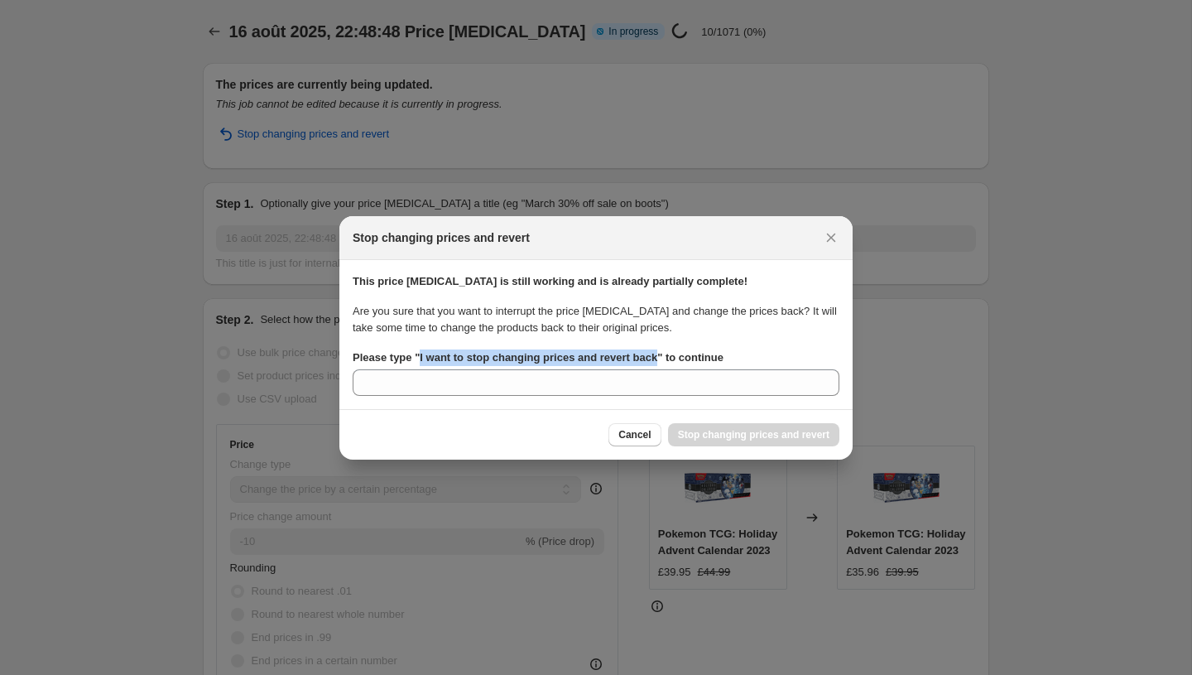
drag, startPoint x: 423, startPoint y: 353, endPoint x: 670, endPoint y: 359, distance: 246.7
click at [670, 359] on b "Please type " I want to stop changing prices and revert back " to continue" at bounding box center [538, 357] width 371 height 12
copy b "I want to stop changing prices and revert back"
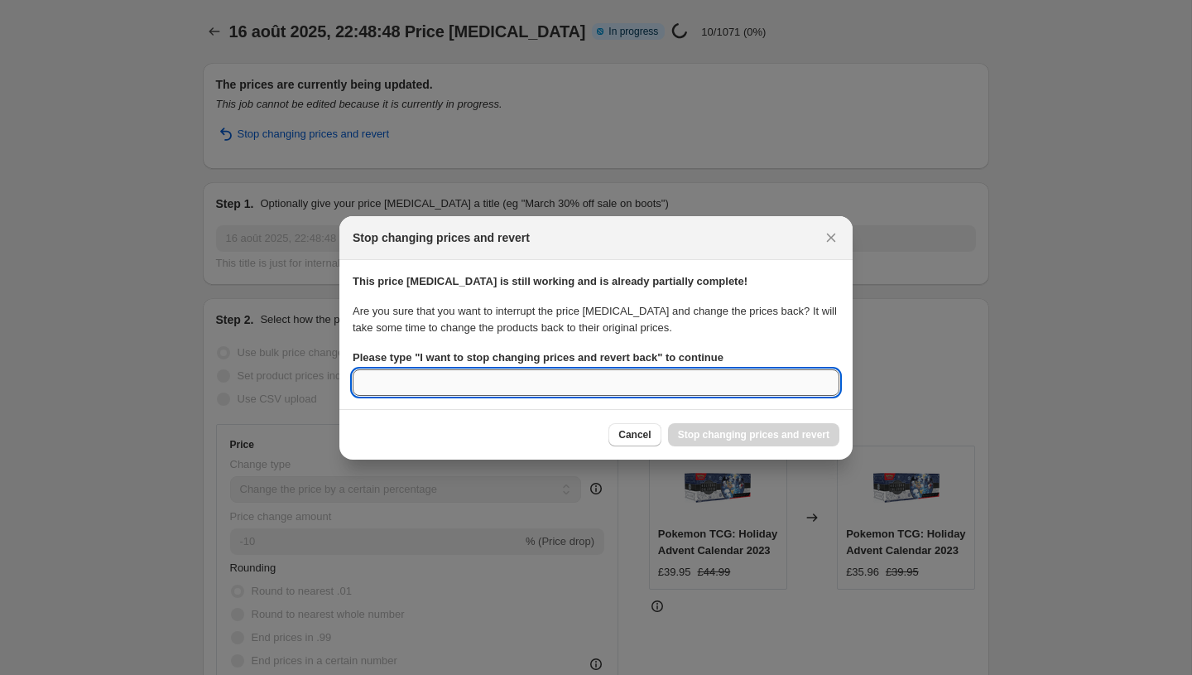
click at [579, 388] on input "Please type " I want to stop changing prices and revert back " to continue" at bounding box center [596, 382] width 487 height 26
paste input "I want to stop changing prices and revert back"
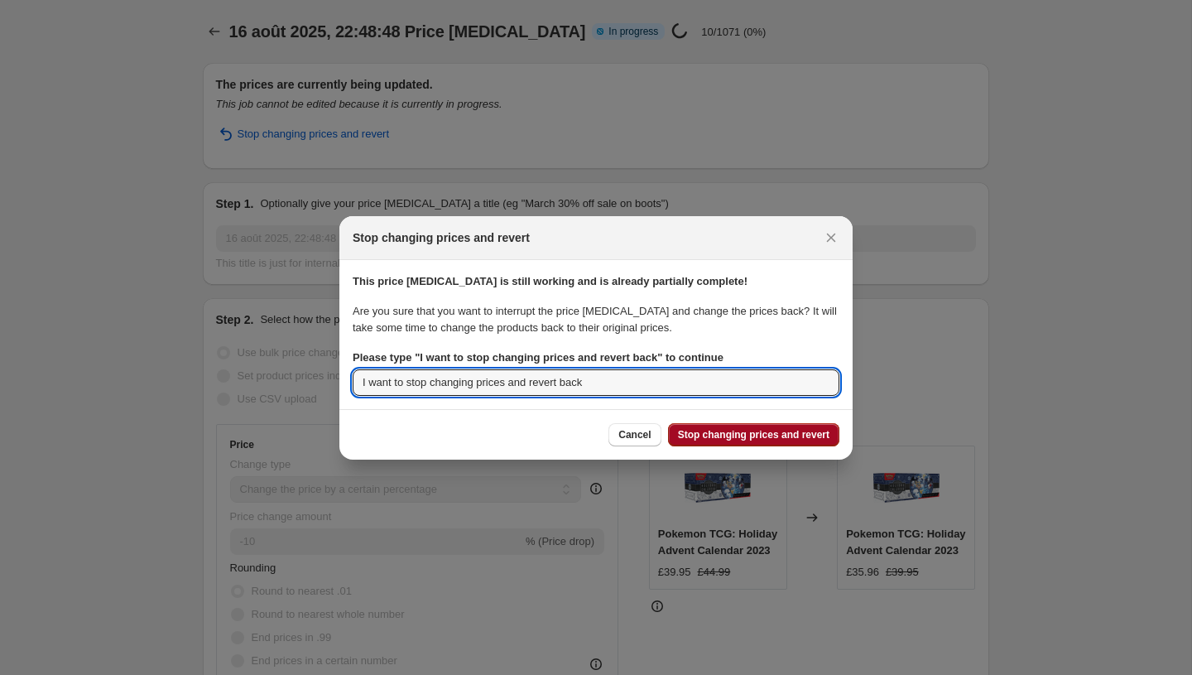
type input "I want to stop changing prices and revert back"
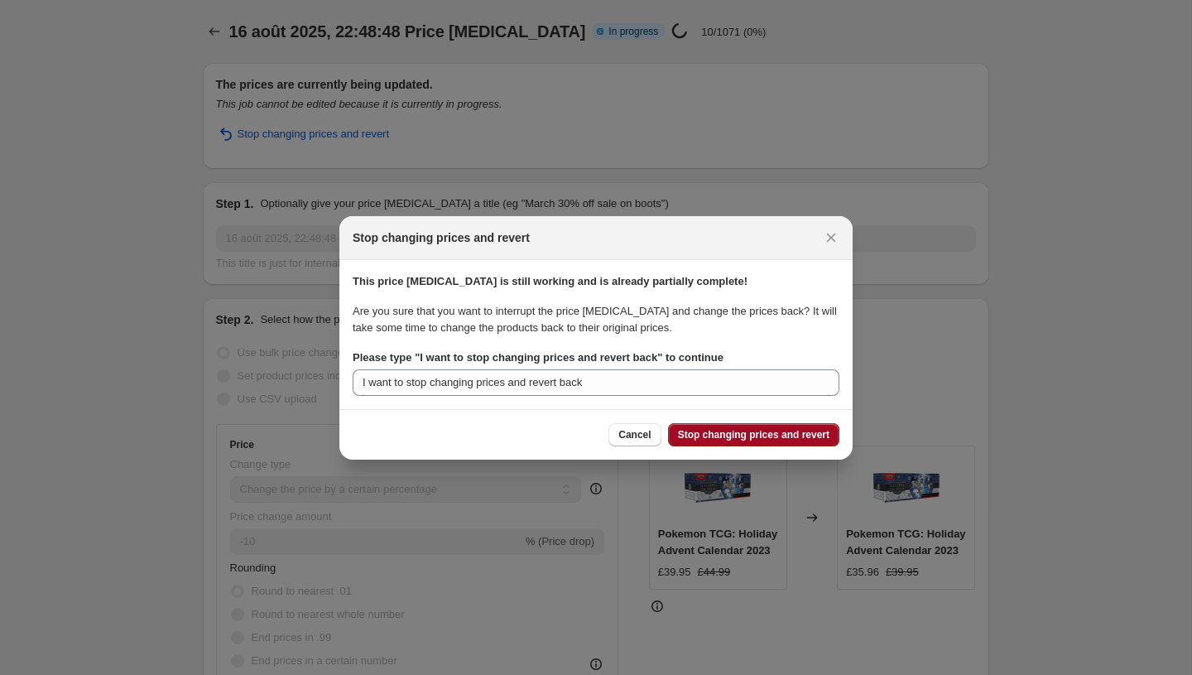
click at [693, 432] on span "Stop changing prices and revert" at bounding box center [753, 434] width 151 height 13
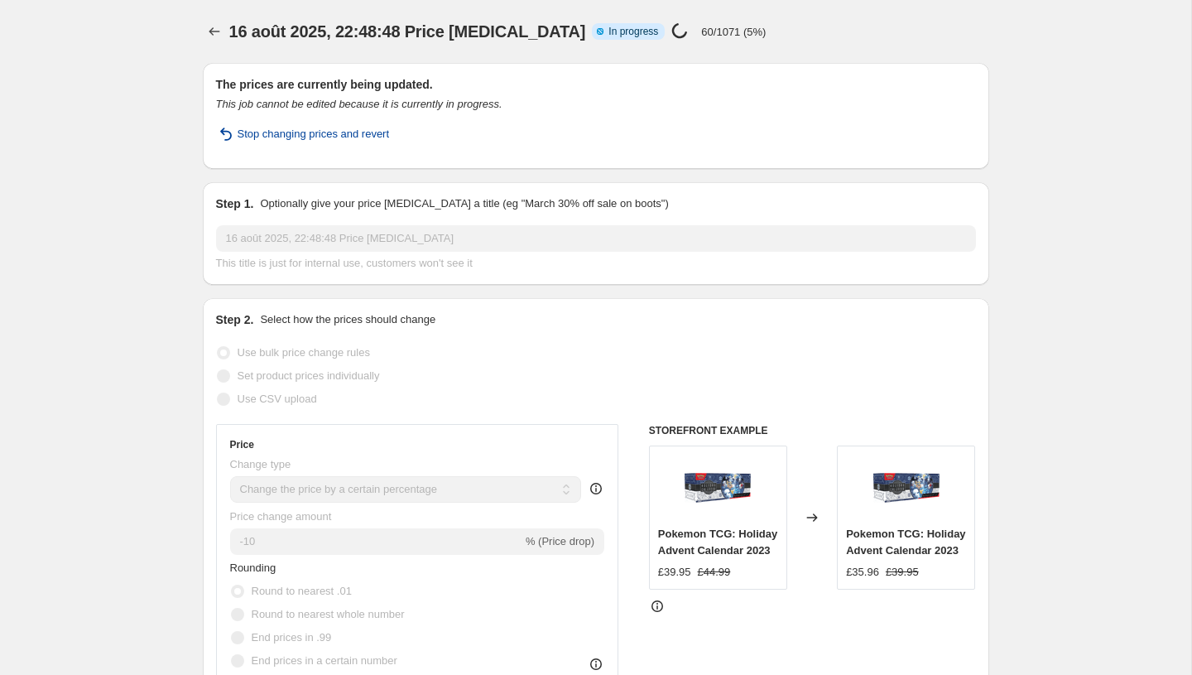
click at [262, 140] on span "Stop changing prices and revert" at bounding box center [314, 134] width 152 height 17
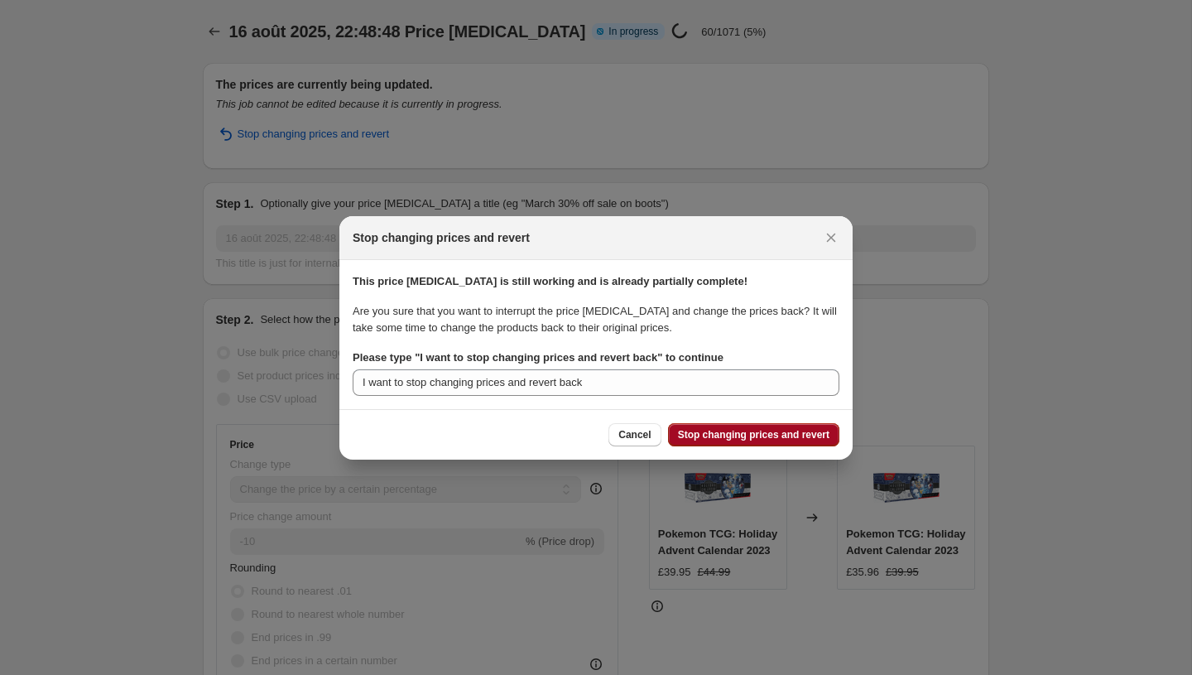
click at [694, 429] on span "Stop changing prices and revert" at bounding box center [753, 434] width 151 height 13
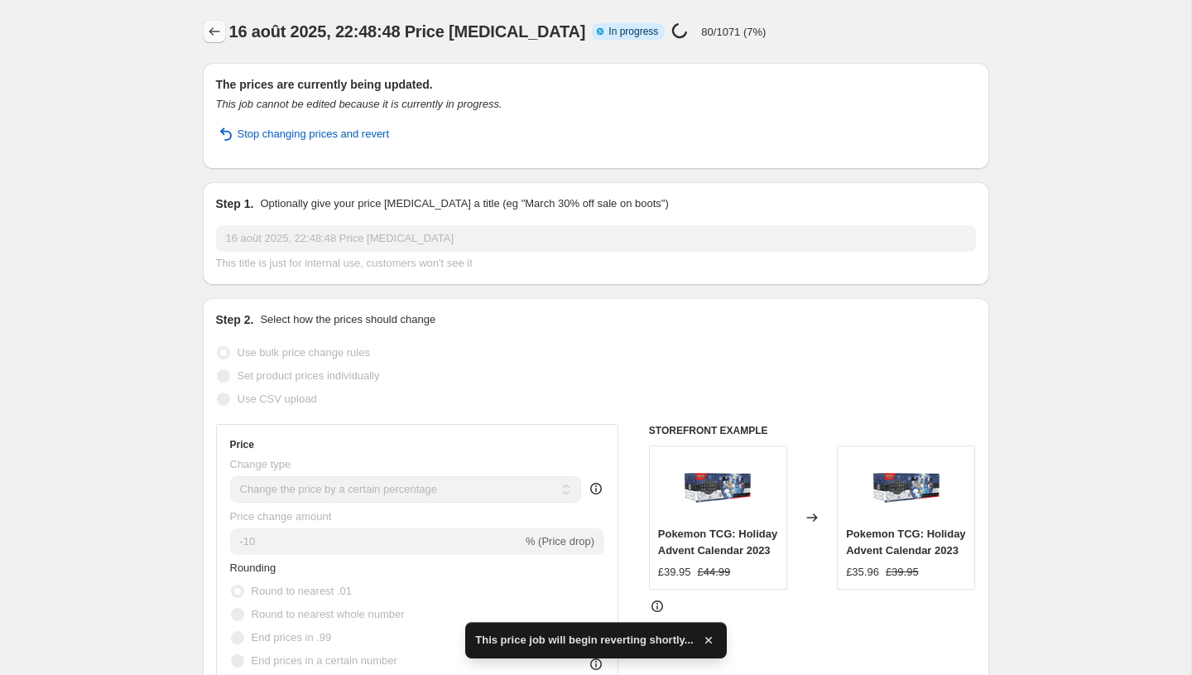
click at [219, 21] on button "Price change jobs" at bounding box center [214, 31] width 23 height 23
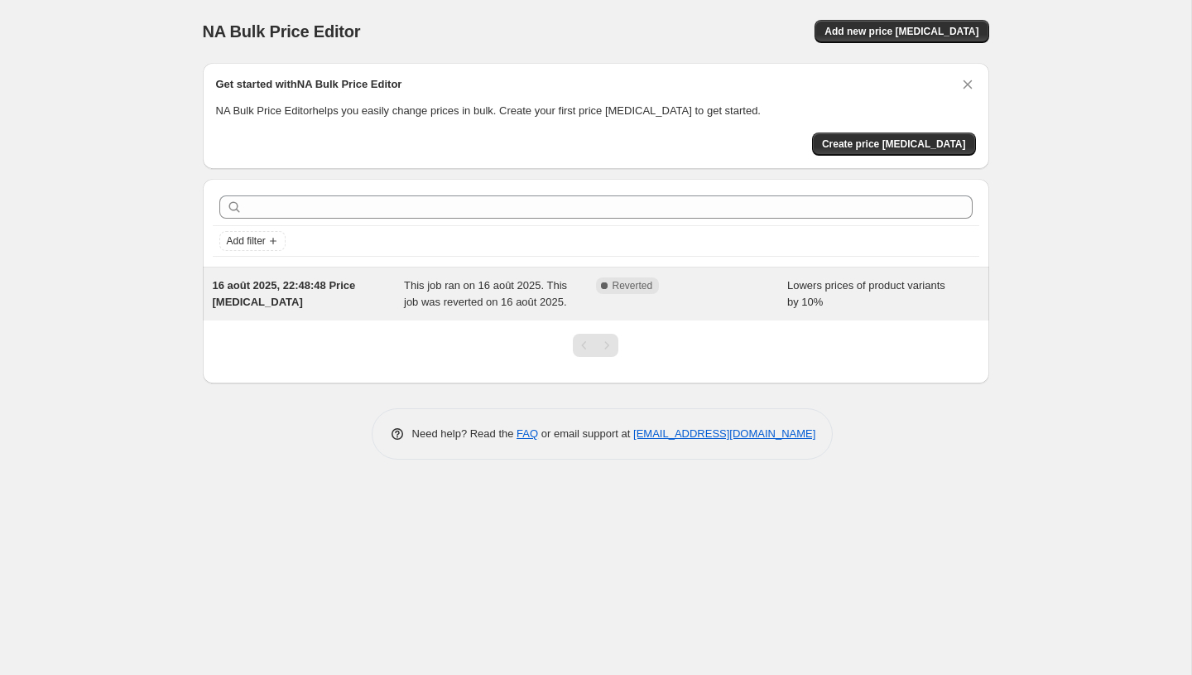
click at [556, 290] on div "This job ran on 16 août 2025. This job was reverted on 16 août 2025." at bounding box center [500, 293] width 192 height 33
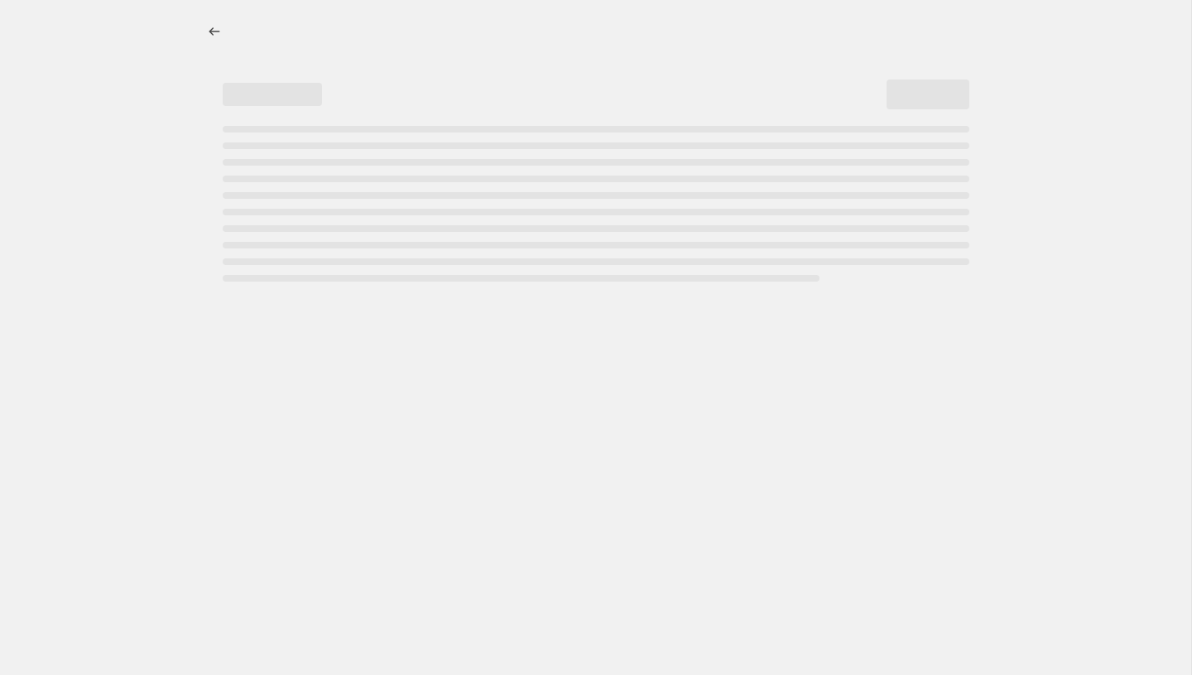
select select "percentage"
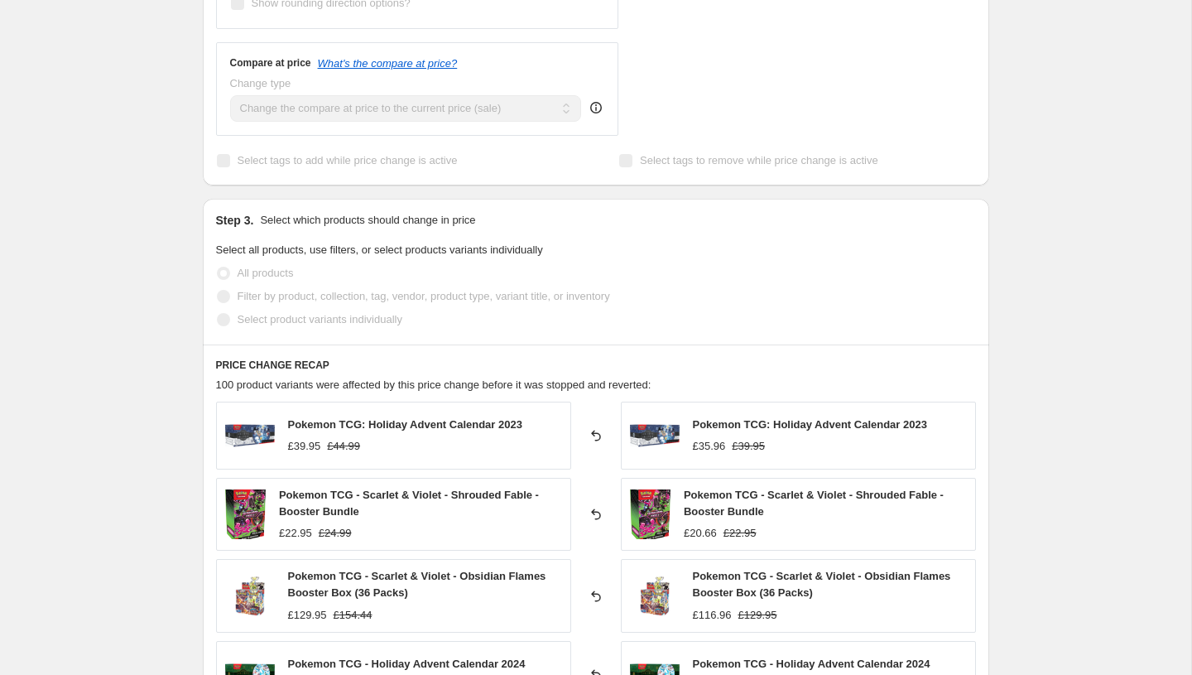
scroll to position [1068, 0]
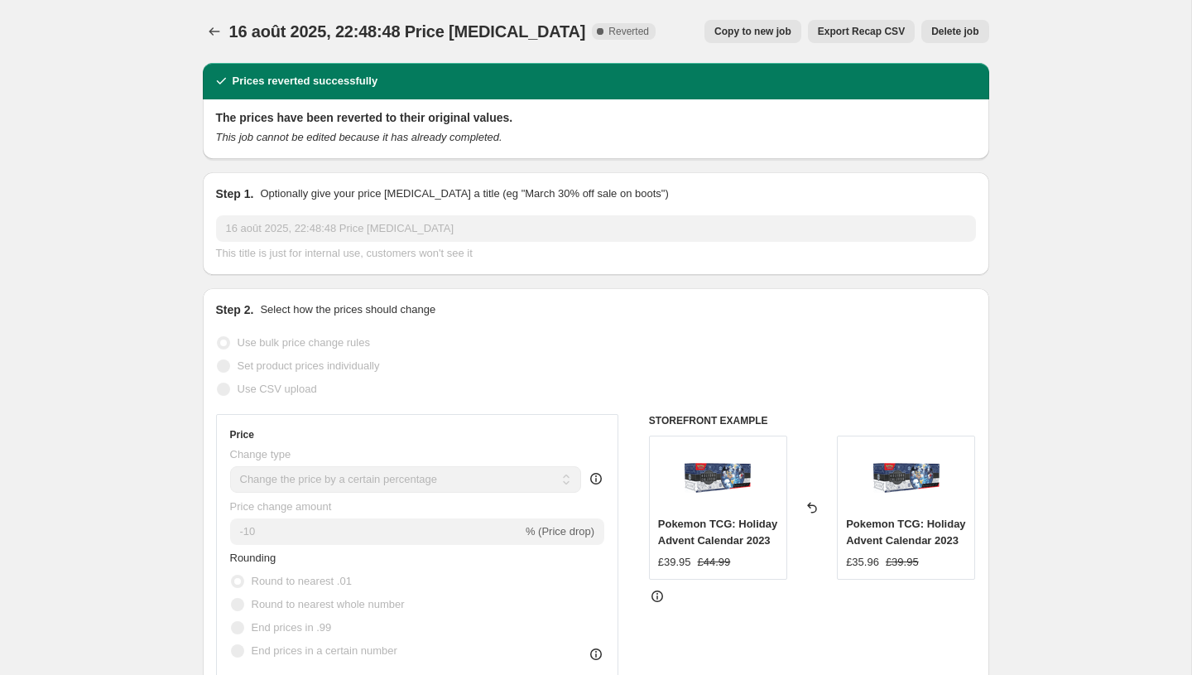
click at [954, 26] on span "Delete job" at bounding box center [954, 31] width 47 height 13
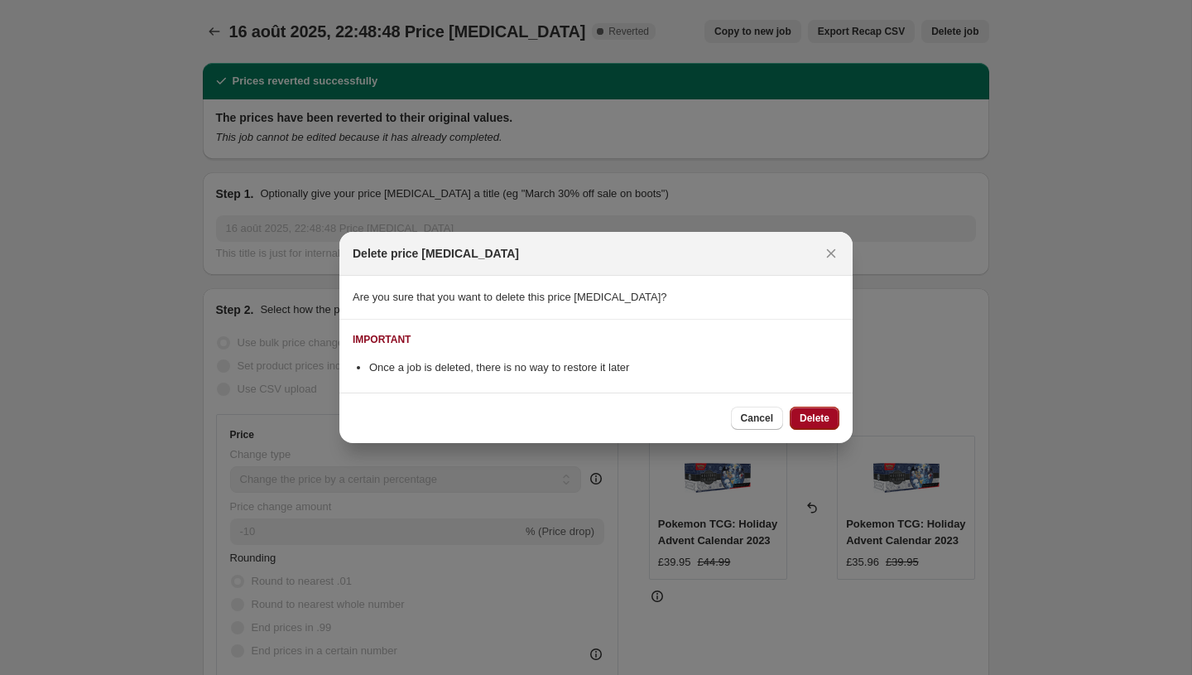
click at [808, 415] on span "Delete" at bounding box center [814, 417] width 30 height 13
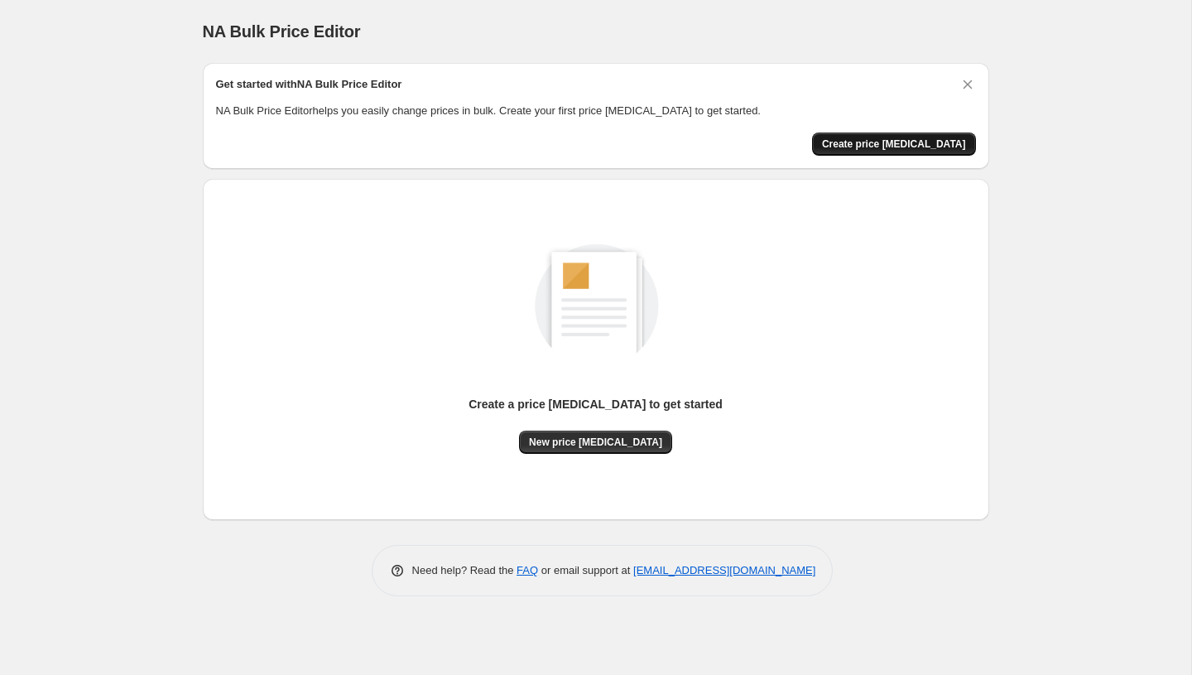
click at [889, 149] on span "Create price change job" at bounding box center [894, 143] width 144 height 13
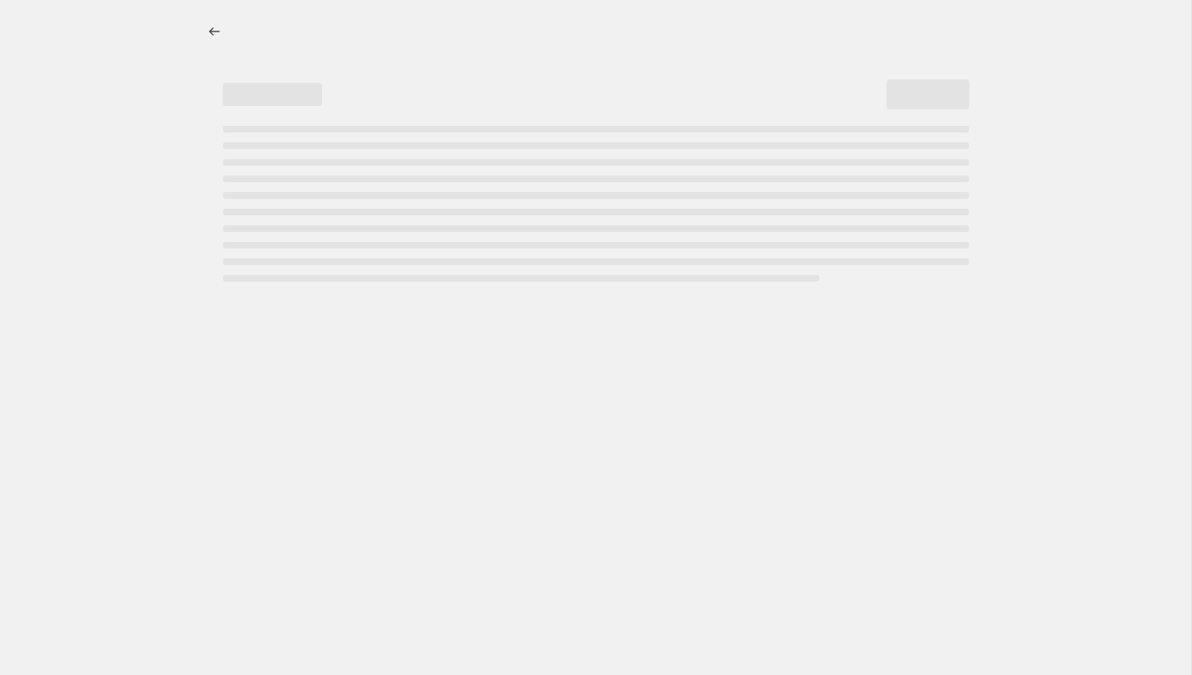
select select "percentage"
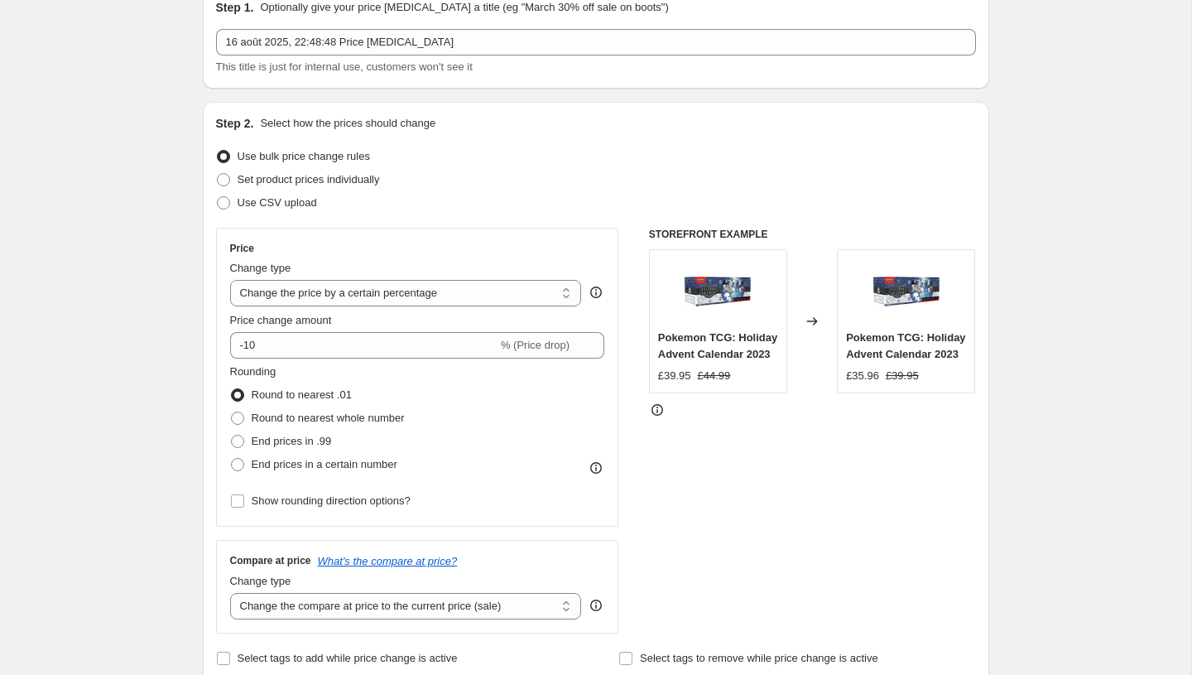
scroll to position [125, 0]
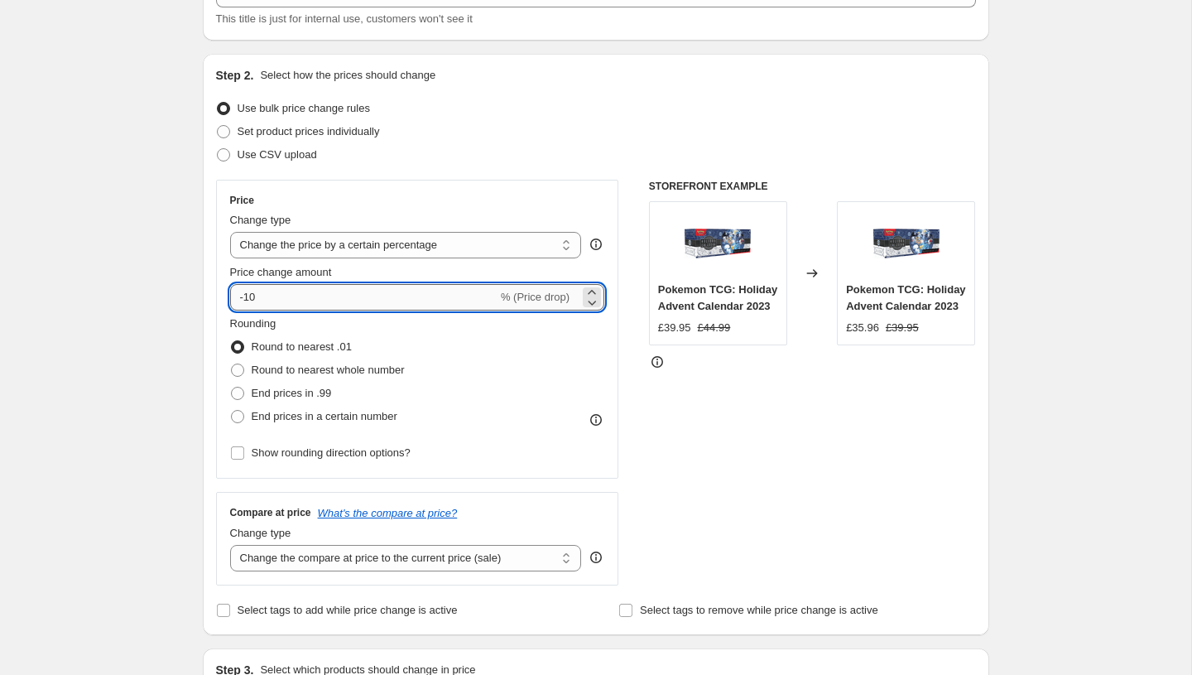
click at [372, 299] on input "-10" at bounding box center [363, 297] width 267 height 26
type input "-1"
type input "-40"
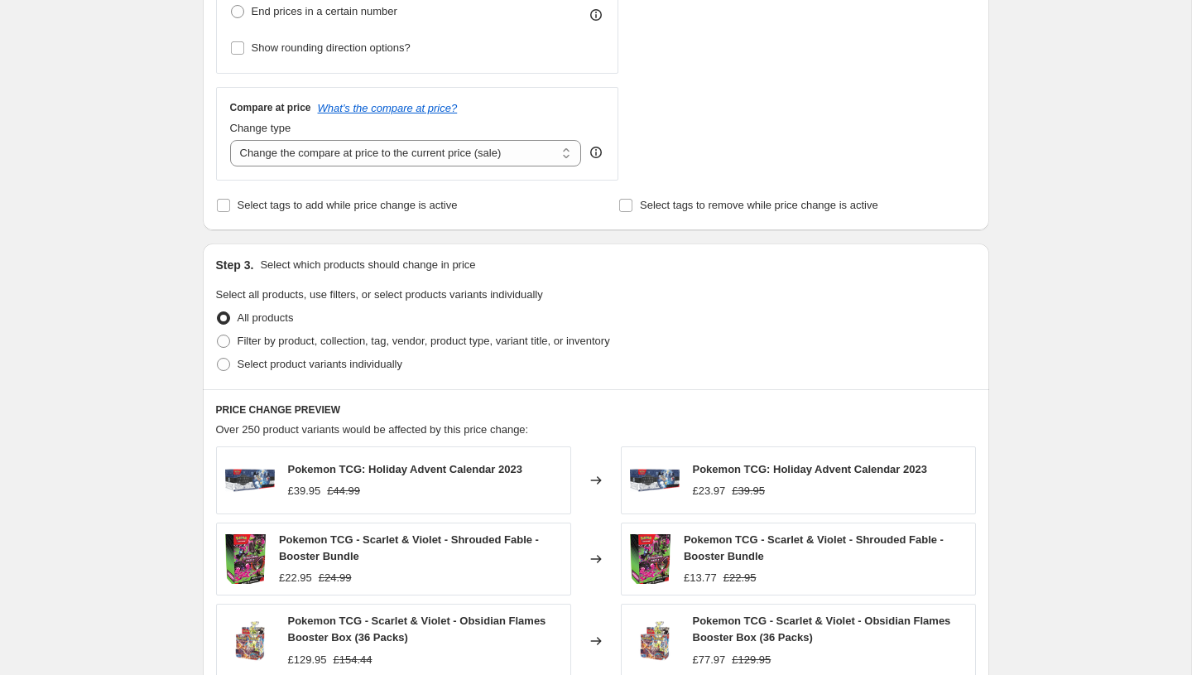
scroll to position [996, 0]
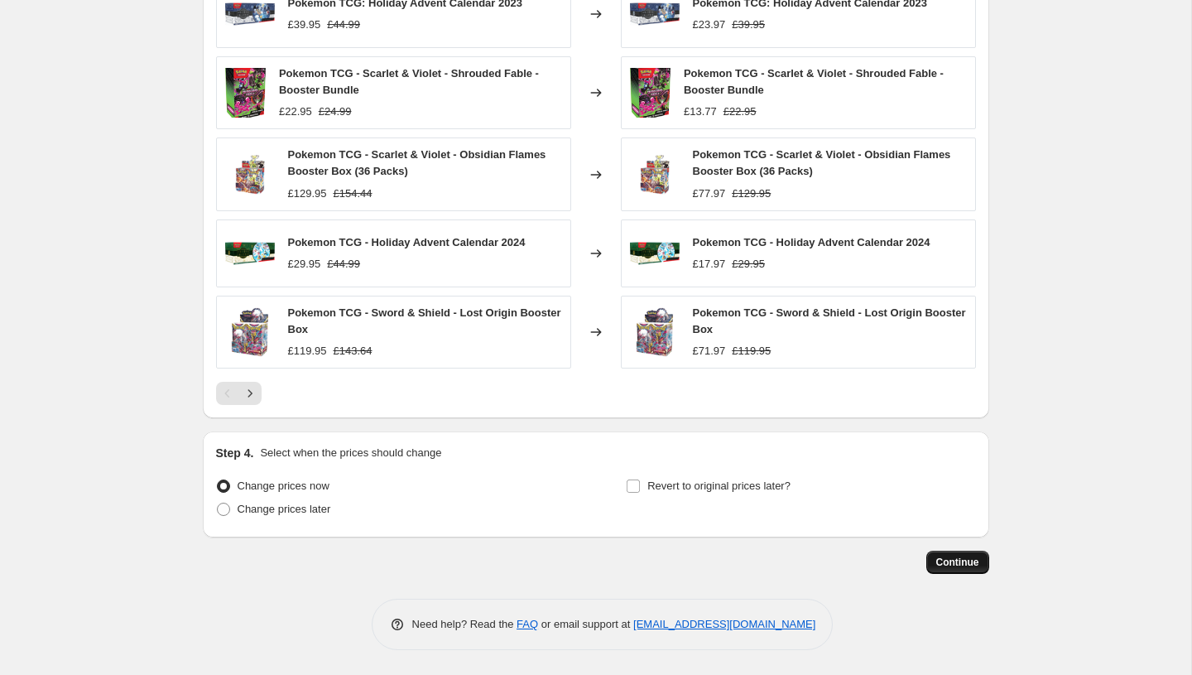
click at [970, 568] on span "Continue" at bounding box center [957, 561] width 43 height 13
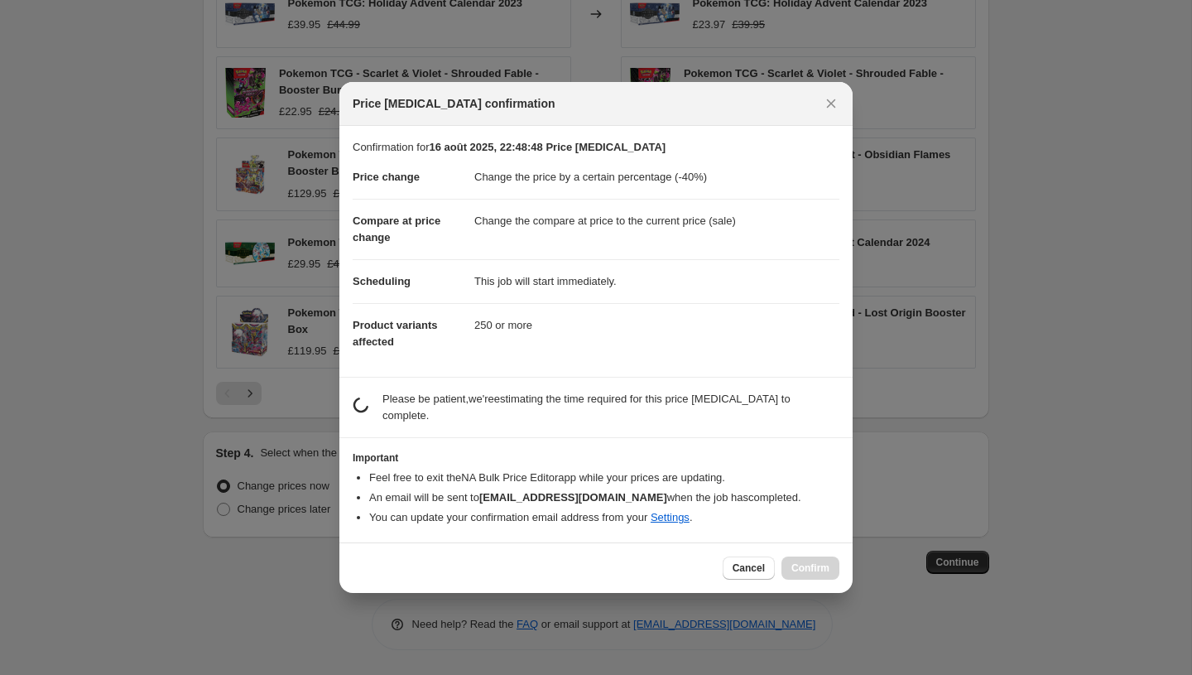
click at [615, 340] on dd "250 or more" at bounding box center [656, 325] width 365 height 44
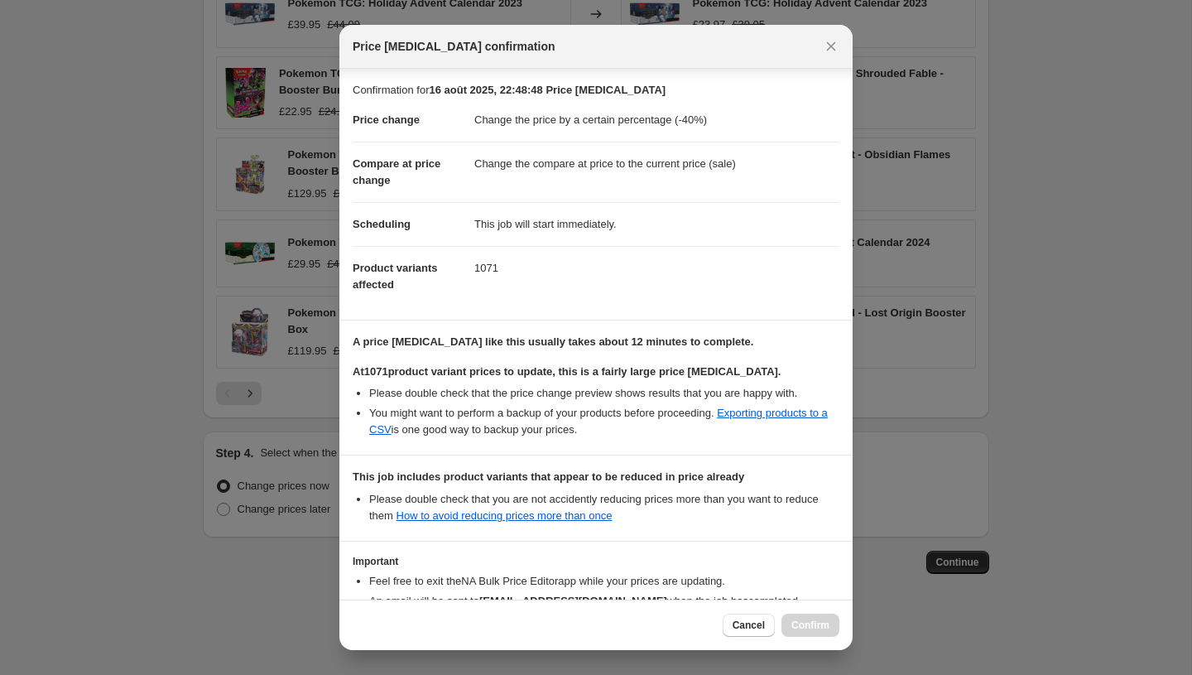
scroll to position [113, 0]
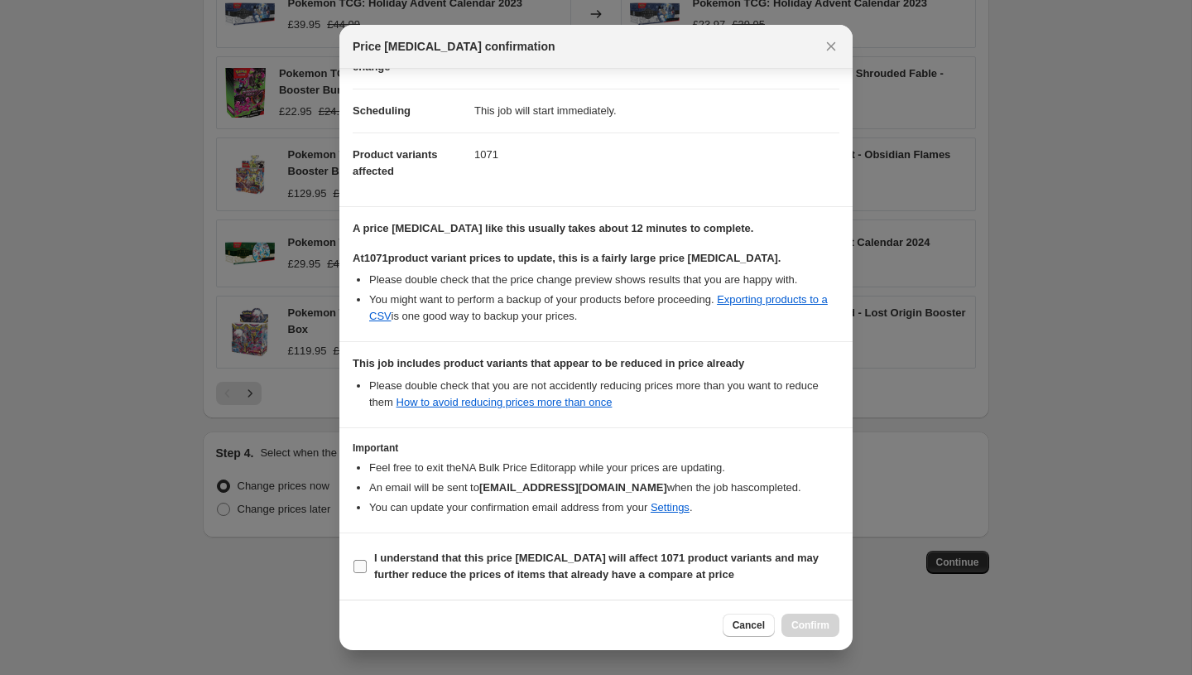
click at [353, 564] on input "I understand that this price change job will affect 1071 product variants and m…" at bounding box center [359, 565] width 13 height 13
checkbox input "true"
click at [802, 629] on span "Confirm" at bounding box center [810, 624] width 38 height 13
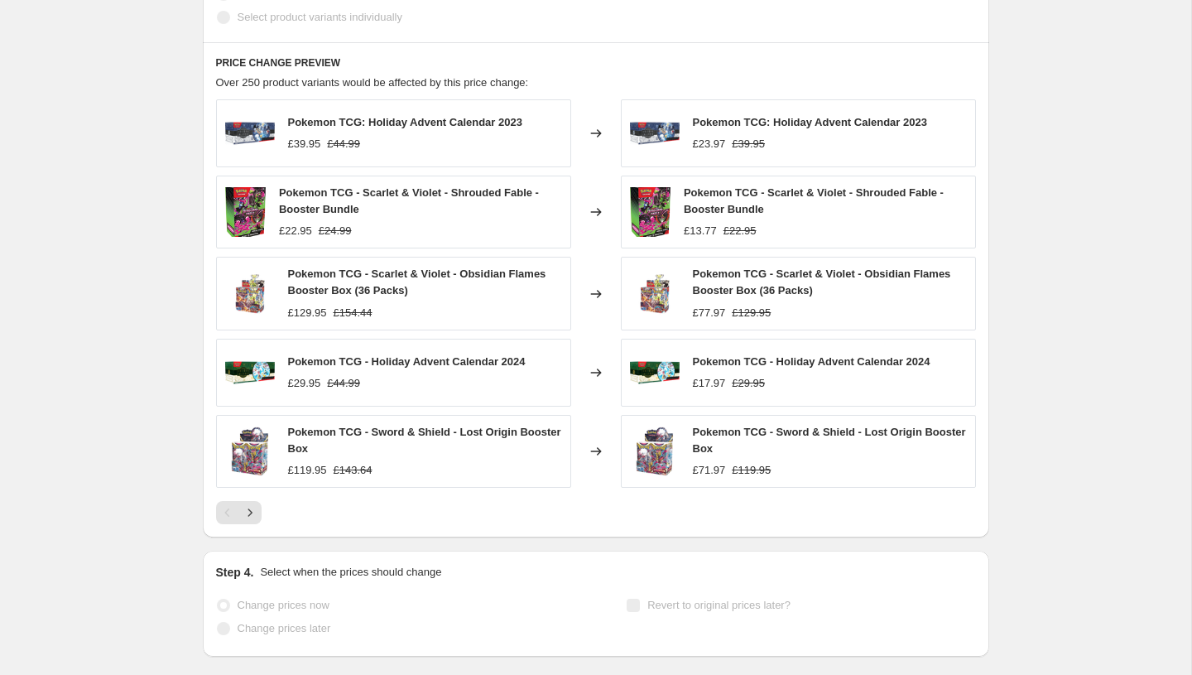
scroll to position [1039, 0]
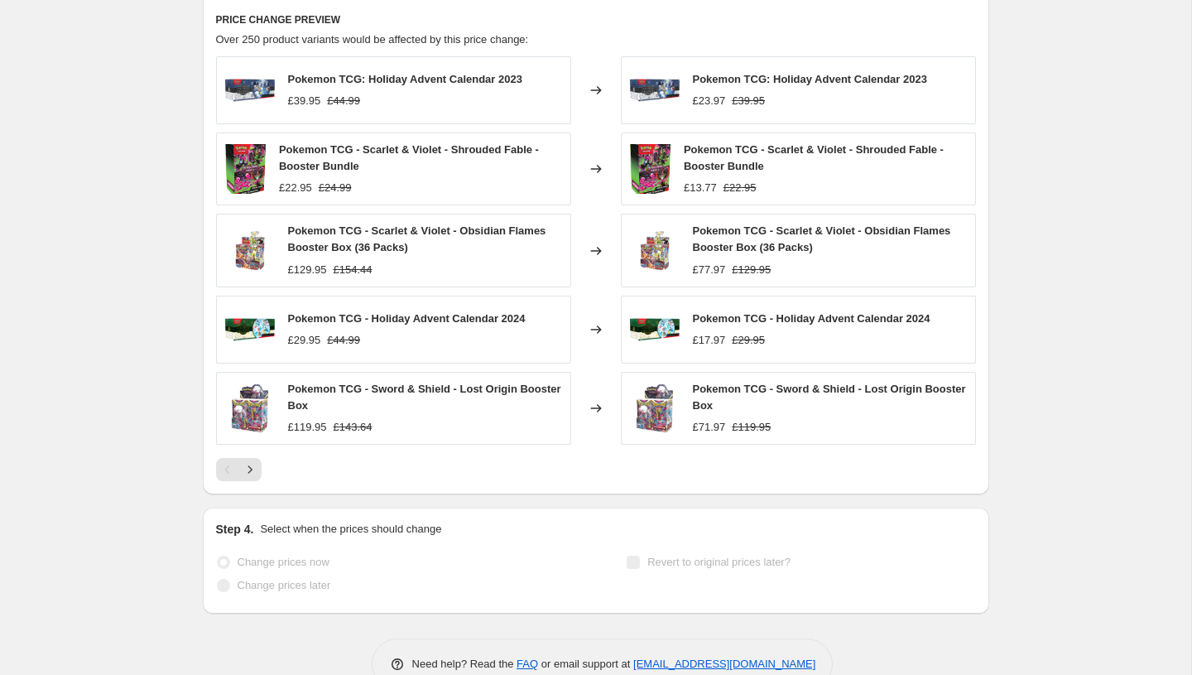
click at [209, 472] on div "PRICE CHANGE PREVIEW Over 250 product variants would be affected by this price …" at bounding box center [596, 247] width 786 height 496
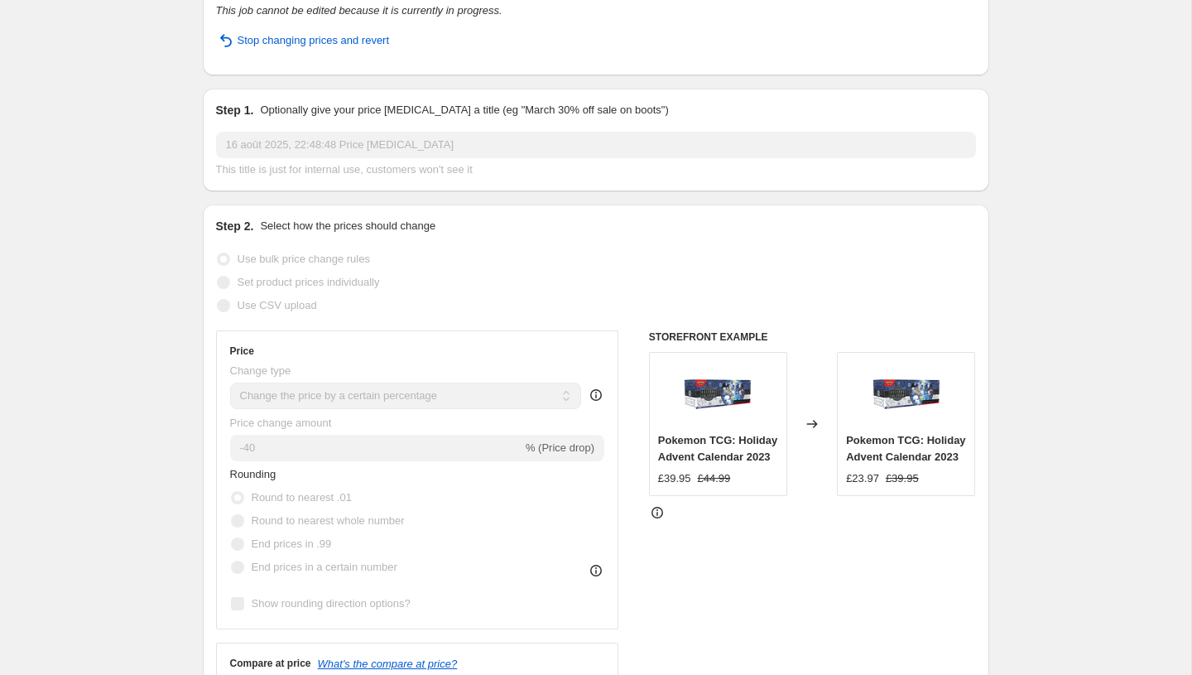
scroll to position [0, 0]
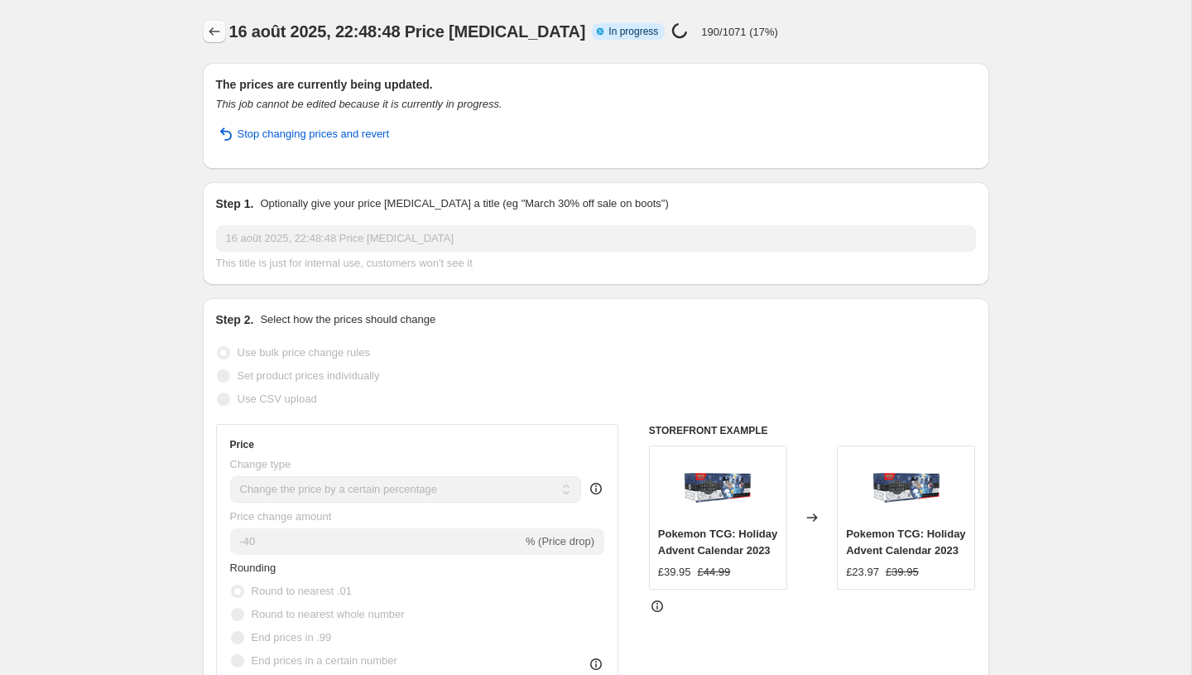
click at [203, 34] on button "Price change jobs" at bounding box center [214, 31] width 23 height 23
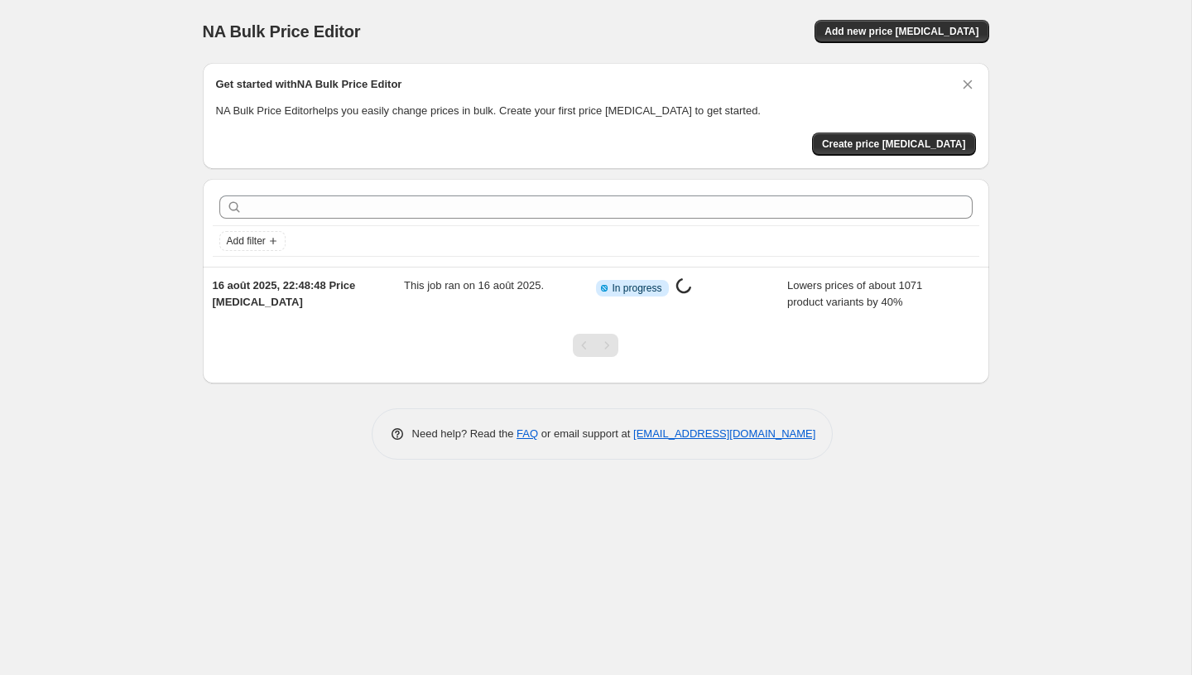
click at [155, 319] on div "NA Bulk Price Editor. This page is ready NA Bulk Price Editor Add new price cha…" at bounding box center [595, 337] width 1191 height 675
